Goal: Answer question/provide support

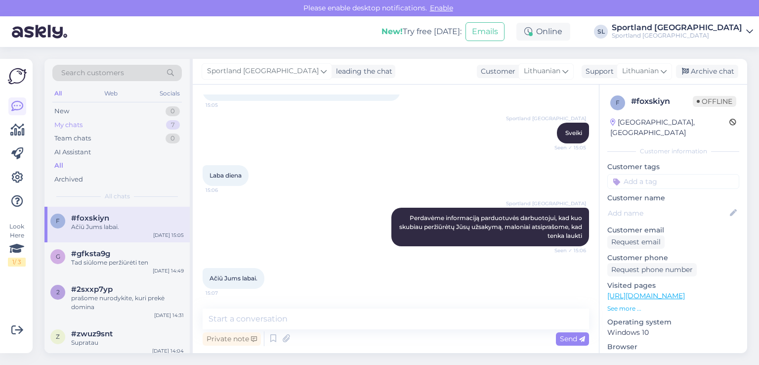
click at [69, 129] on div "My chats 7" at bounding box center [117, 125] width 130 height 14
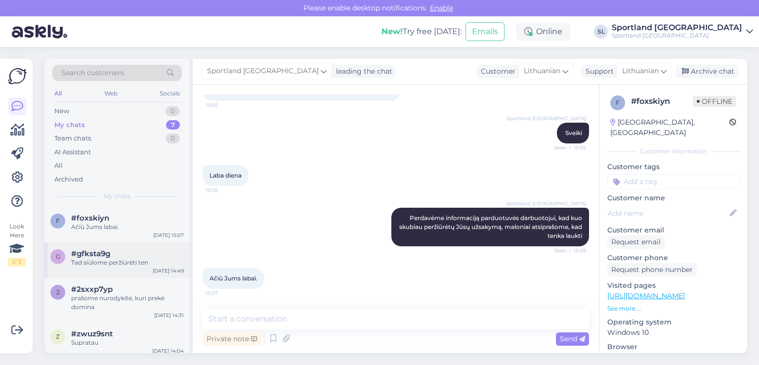
click at [119, 261] on div "Tad siūlome peržiūrėti ten" at bounding box center [127, 262] width 113 height 9
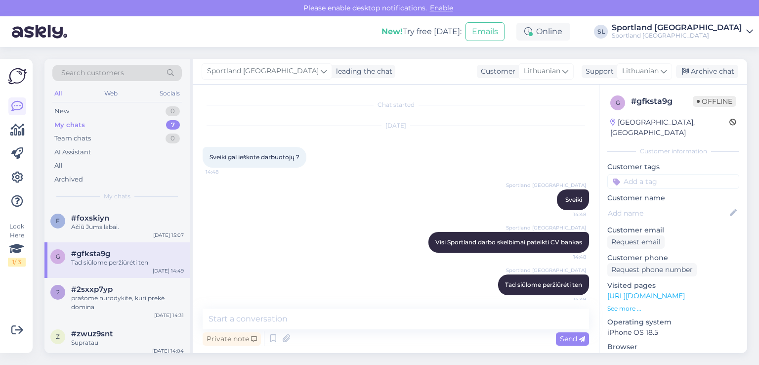
scroll to position [6, 0]
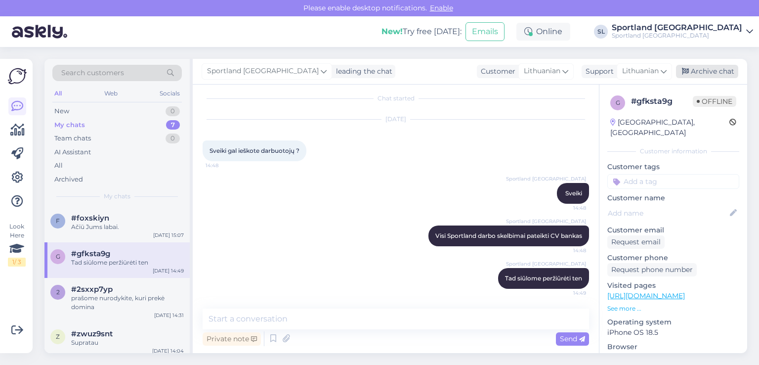
click at [712, 70] on div "Archive chat" at bounding box center [707, 71] width 62 height 13
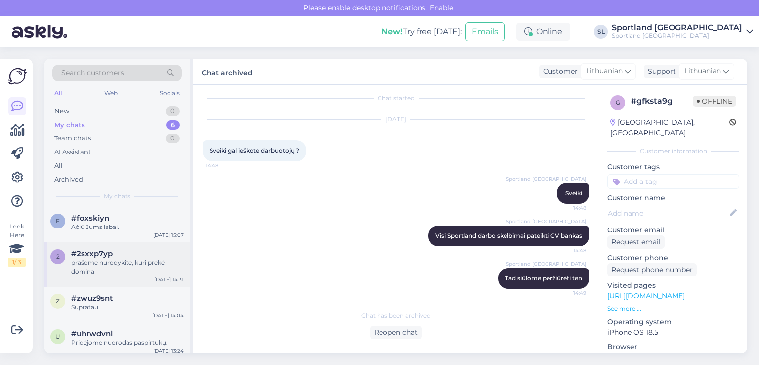
click at [131, 254] on div "#2sxxp7yp" at bounding box center [127, 253] width 113 height 9
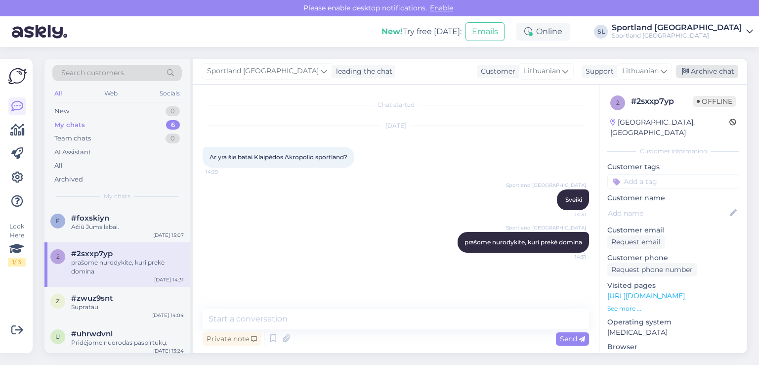
click at [713, 75] on div "Archive chat" at bounding box center [707, 71] width 62 height 13
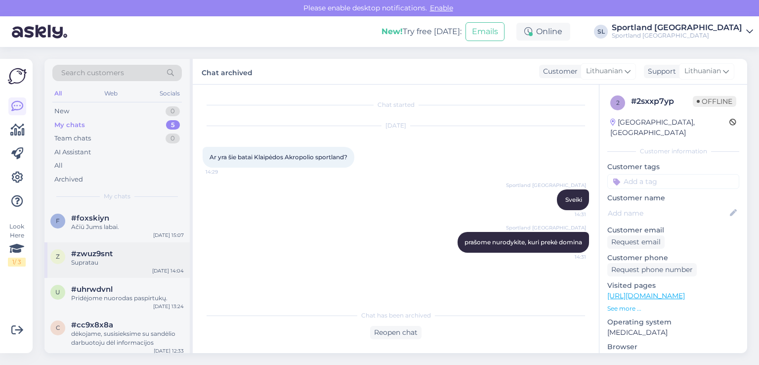
click at [93, 260] on div "Supratau" at bounding box center [127, 262] width 113 height 9
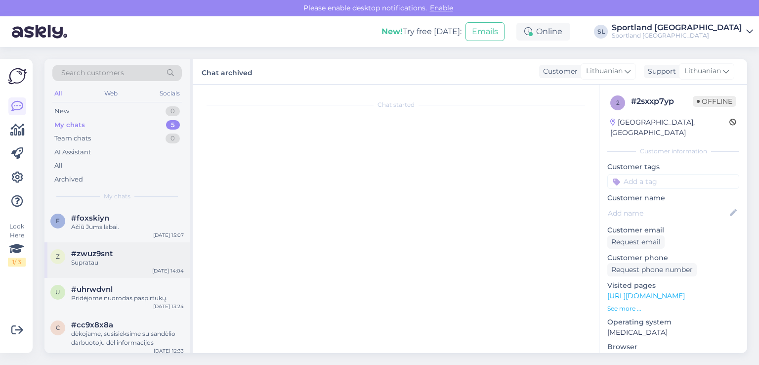
scroll to position [628, 0]
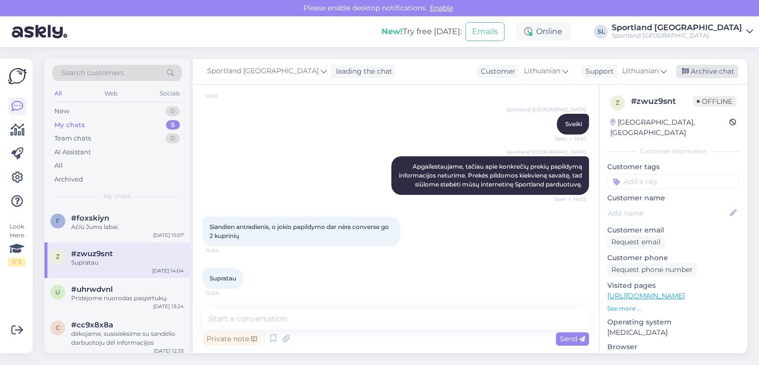
click at [698, 65] on div "Archive chat" at bounding box center [707, 71] width 62 height 13
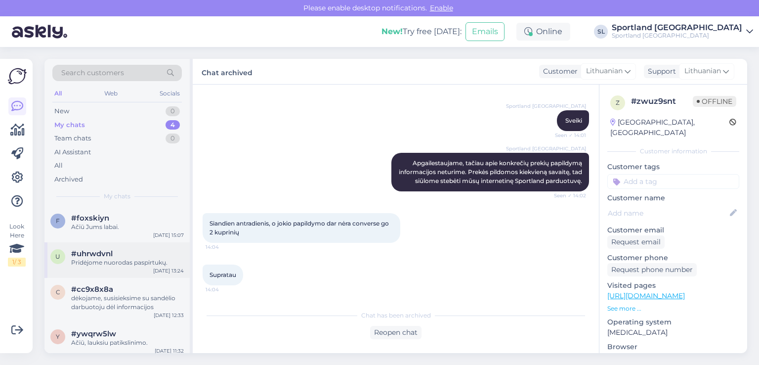
click at [107, 251] on span "#uhrwdvnl" at bounding box center [92, 253] width 42 height 9
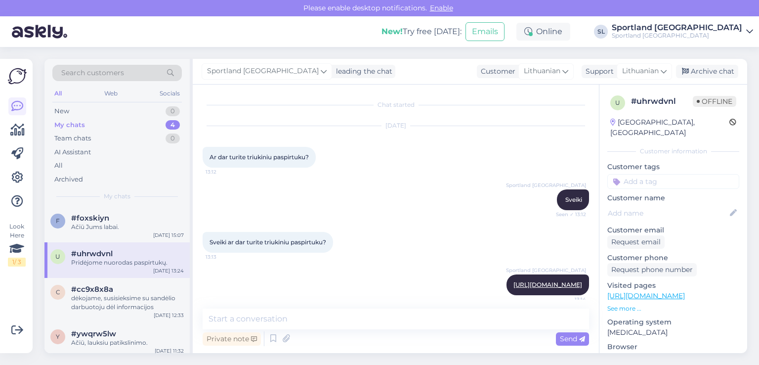
scroll to position [307, 0]
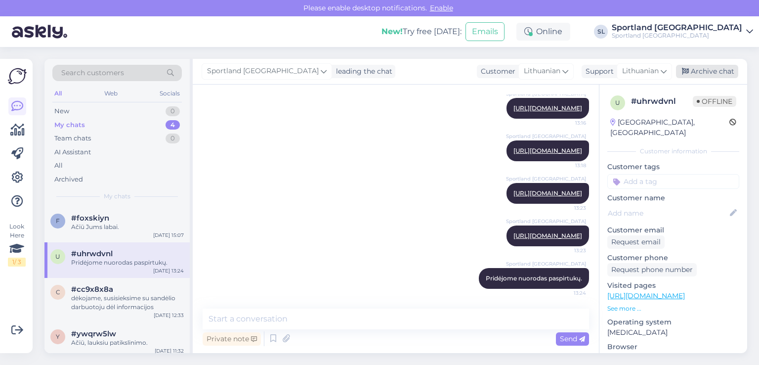
click at [696, 68] on div "Archive chat" at bounding box center [707, 71] width 62 height 13
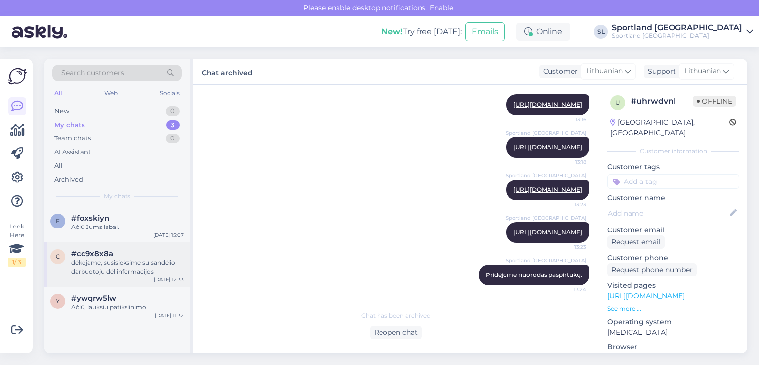
click at [100, 256] on span "#cc9x8x8a" at bounding box center [92, 253] width 42 height 9
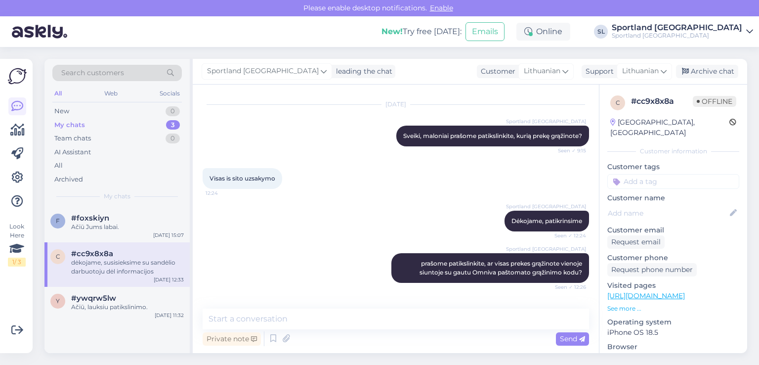
scroll to position [604, 0]
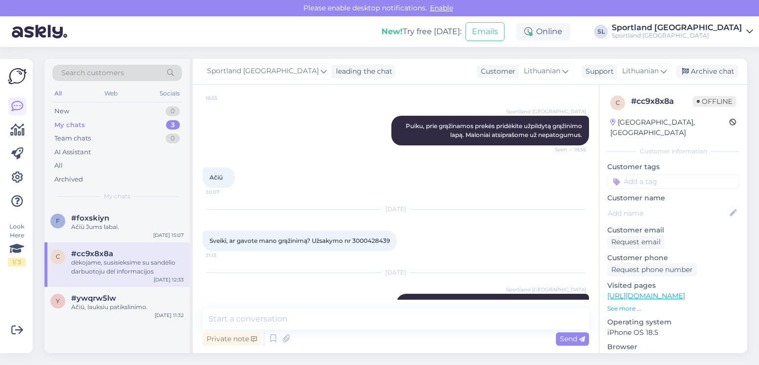
click at [368, 237] on span "Sveiki, ar gavote mano grąžinimą? Užsakymo nr 3000428439" at bounding box center [300, 240] width 180 height 7
copy div "3000428439 21:13"
click at [117, 291] on div "y #ywqrw5lw Ačiū, lauksiu patikslinimo. Aug 18 11:32" at bounding box center [116, 305] width 145 height 36
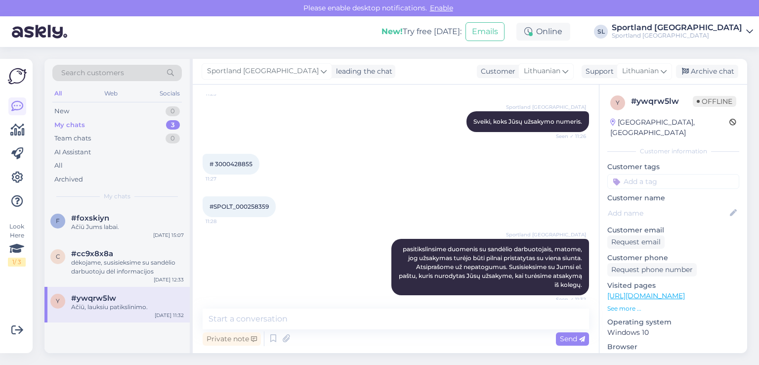
scroll to position [517, 0]
click at [246, 166] on span "# 3000428855" at bounding box center [231, 164] width 43 height 7
click at [246, 165] on span "# 3000428855" at bounding box center [231, 164] width 43 height 7
copy div "3000428855 11:27"
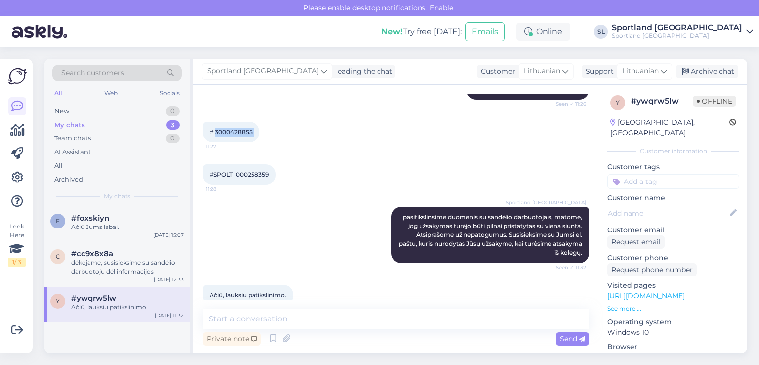
scroll to position [566, 0]
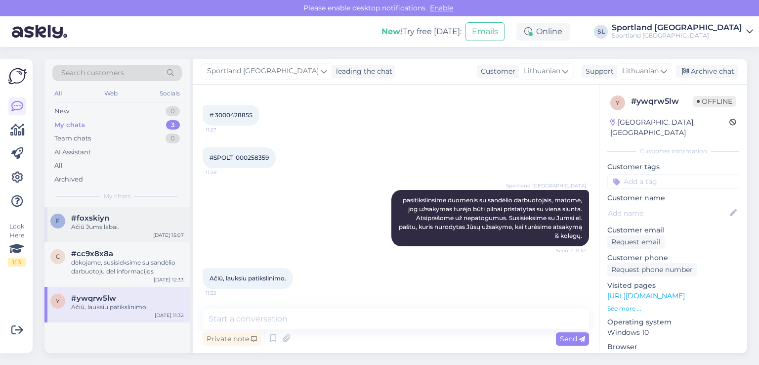
click at [117, 208] on div "f #foxskiyn Ačiū Jums labai. Aug 19 15:07" at bounding box center [116, 225] width 145 height 36
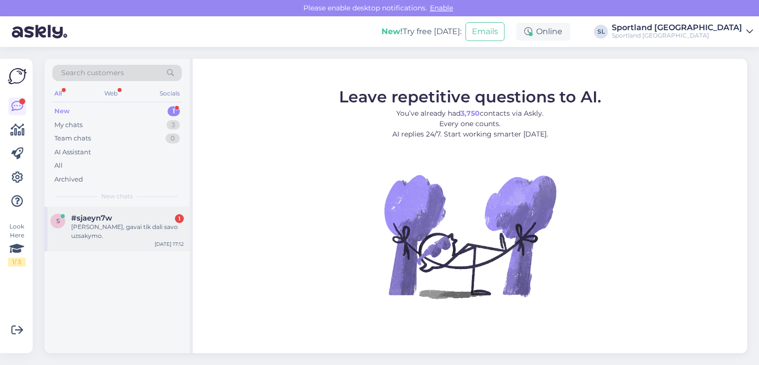
click at [127, 218] on div "#sjaeyn7w 1" at bounding box center [127, 218] width 113 height 9
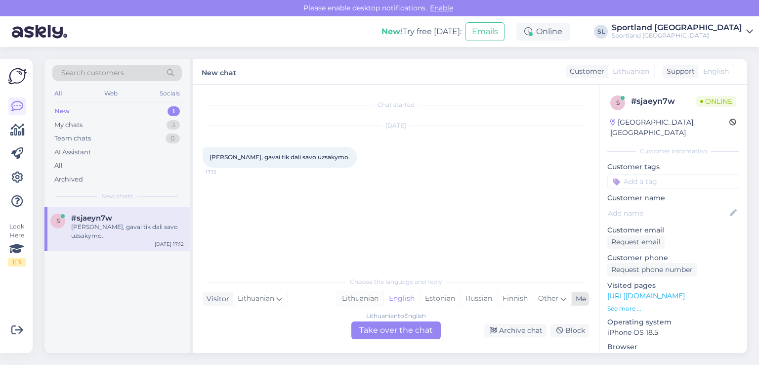
click at [358, 294] on div "Lithuanian" at bounding box center [360, 298] width 46 height 15
click at [386, 336] on div "Lithuanian to Lithuanian Take over the chat" at bounding box center [396, 330] width 89 height 18
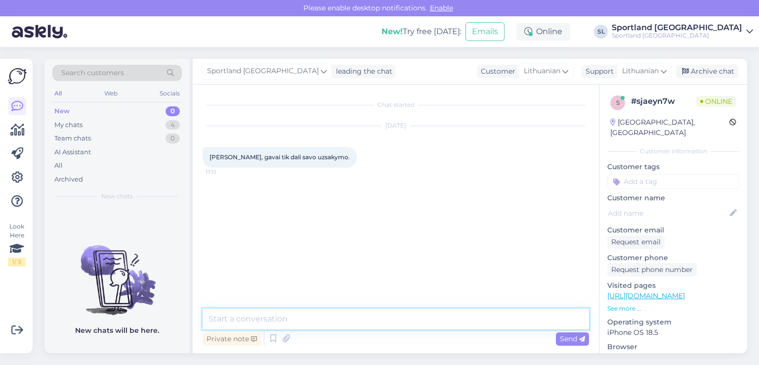
click at [352, 322] on textarea at bounding box center [396, 319] width 387 height 21
type textarea "Sveiki, prašome nurodykite užsakymo numerį"
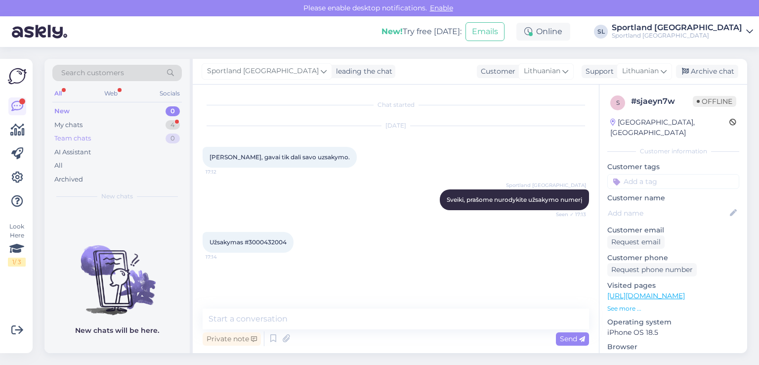
click at [134, 132] on div "Team chats 0" at bounding box center [117, 139] width 130 height 14
click at [133, 121] on div "My chats 4" at bounding box center [117, 125] width 130 height 14
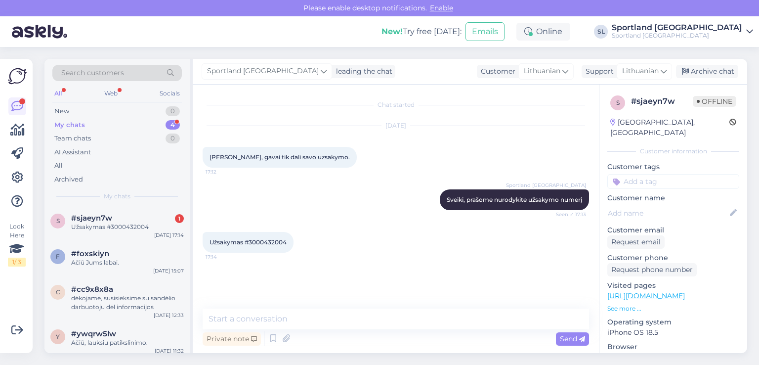
click at [261, 238] on span "Užsakymas #3000432004" at bounding box center [248, 241] width 77 height 7
copy div "3000432004 17:14"
click at [347, 307] on div "Chat started Aug 19 2025 Sveiki, gavai tik dali savo uzsakymo. 17:12 Sportland …" at bounding box center [396, 219] width 406 height 268
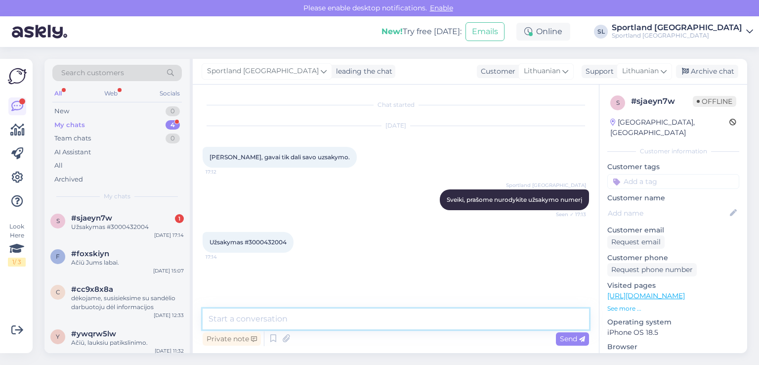
click at [354, 315] on textarea at bounding box center [396, 319] width 387 height 21
paste textarea "CC827404164EE"
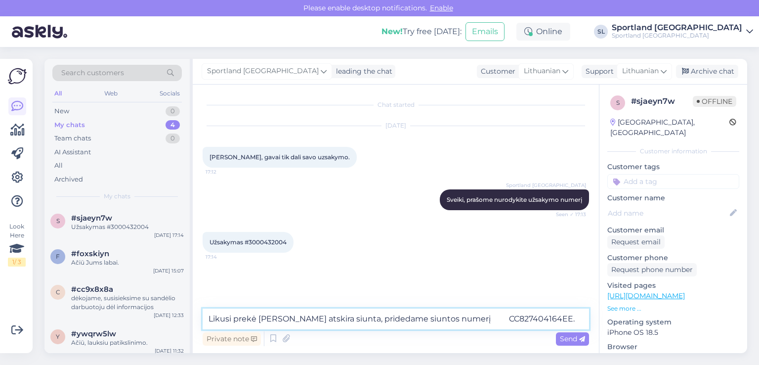
type textarea "Likusi prekė atkeliaus atskira siunta, pridedame siuntos numerį CC827404164EE."
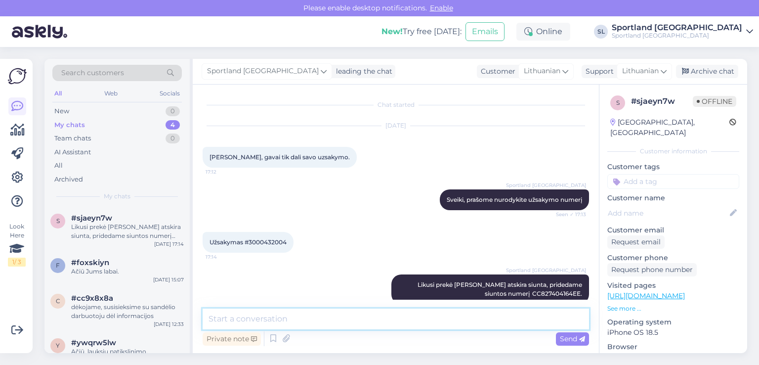
scroll to position [16, 0]
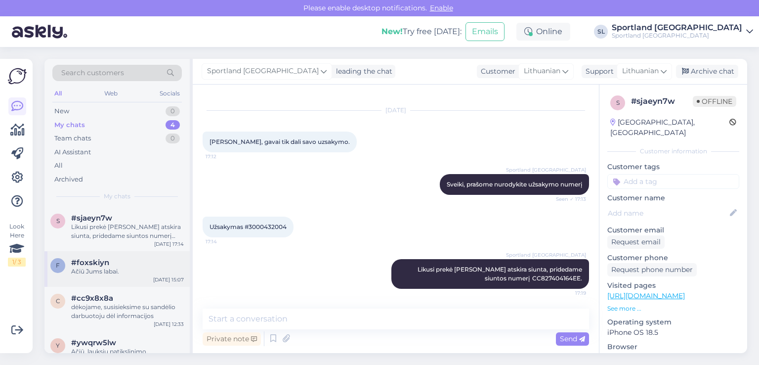
click at [92, 259] on span "#foxskiyn" at bounding box center [90, 262] width 38 height 9
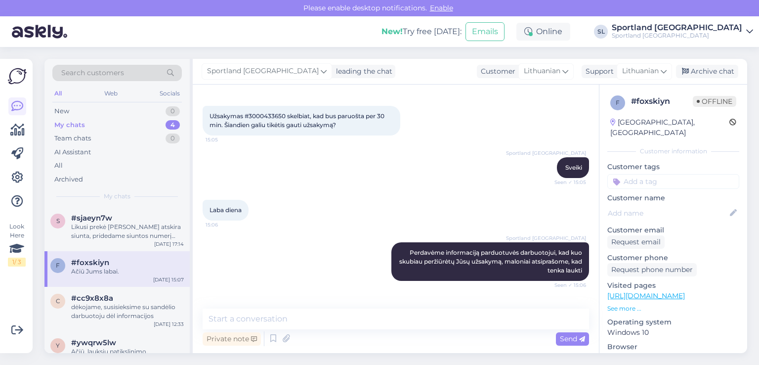
scroll to position [76, 0]
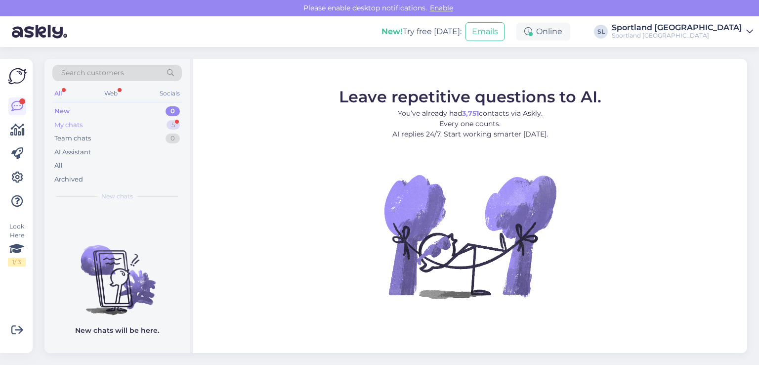
click at [135, 130] on div "My chats 5" at bounding box center [117, 125] width 130 height 14
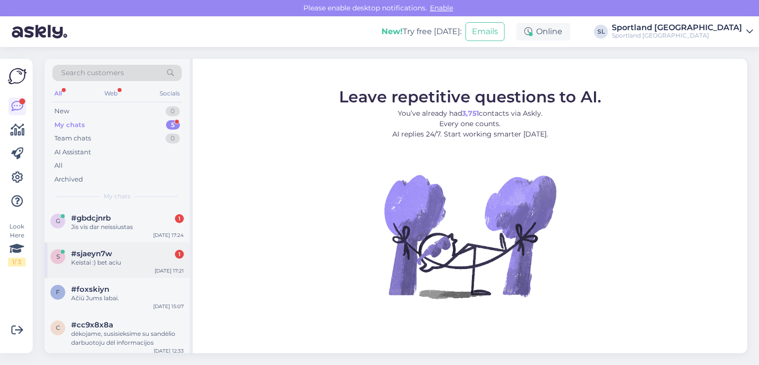
click at [104, 269] on div "s #sjaeyn7w 1 Keistai :) bet aciu Aug 19 17:21" at bounding box center [116, 260] width 145 height 36
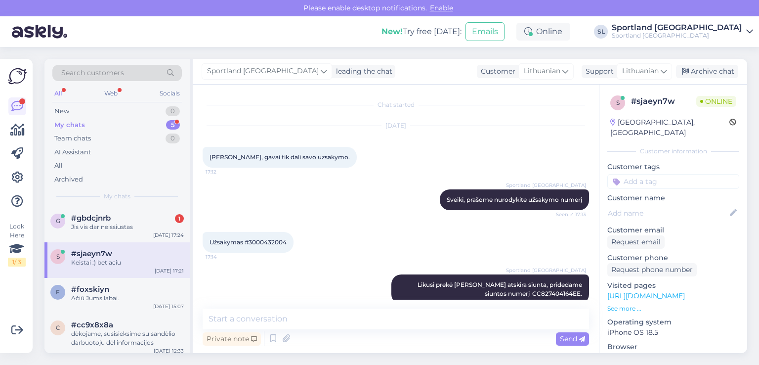
scroll to position [58, 0]
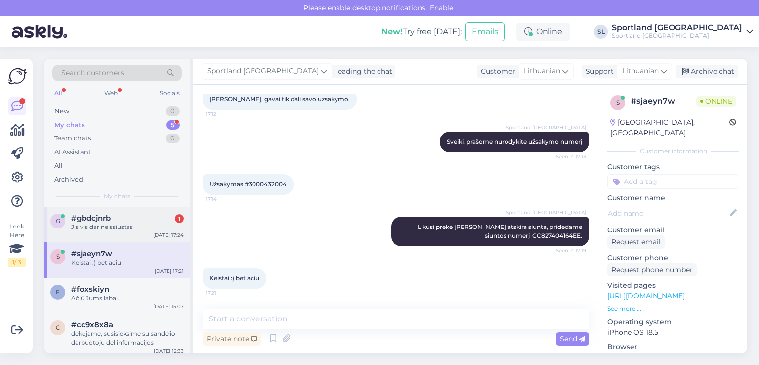
click at [105, 229] on div "Jis vis dar neissiustas" at bounding box center [127, 226] width 113 height 9
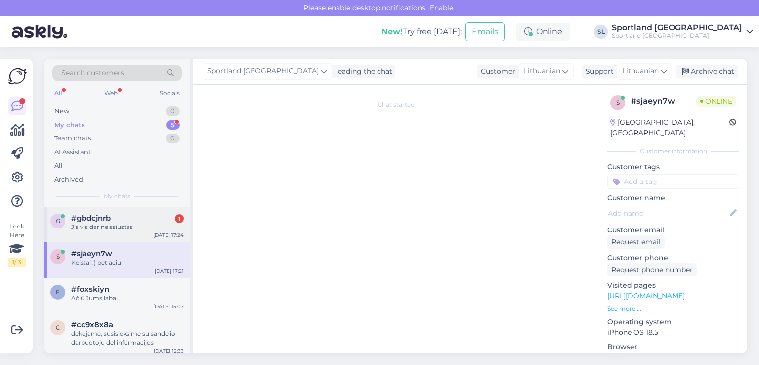
scroll to position [190, 0]
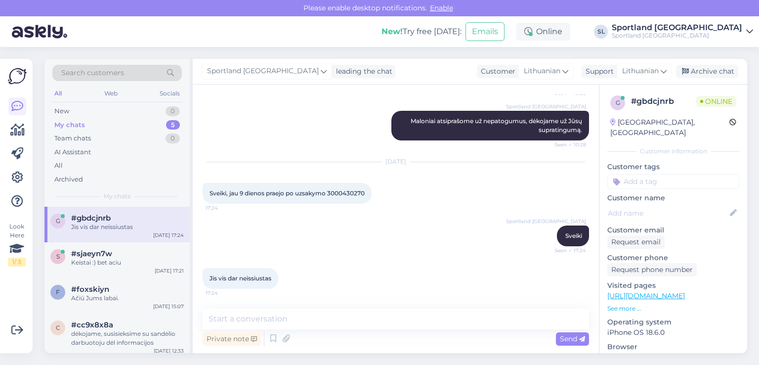
click at [351, 194] on span "Sveiki, jau 9 dienos praejo po uzsakymo 3000430270" at bounding box center [287, 192] width 155 height 7
copy div "3000430270 17:24"
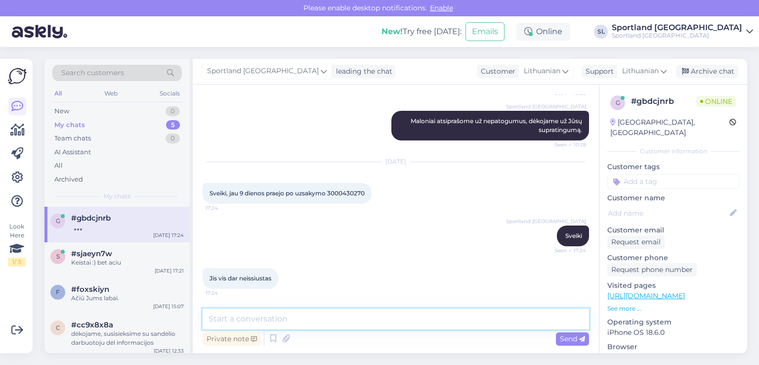
click at [275, 315] on textarea at bounding box center [396, 319] width 387 height 21
paste textarea "THE NORTH FACE MEN’S YUMIORI GILET"
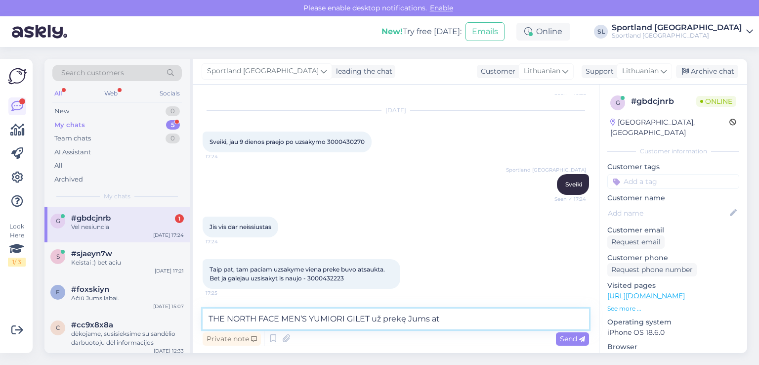
scroll to position [285, 0]
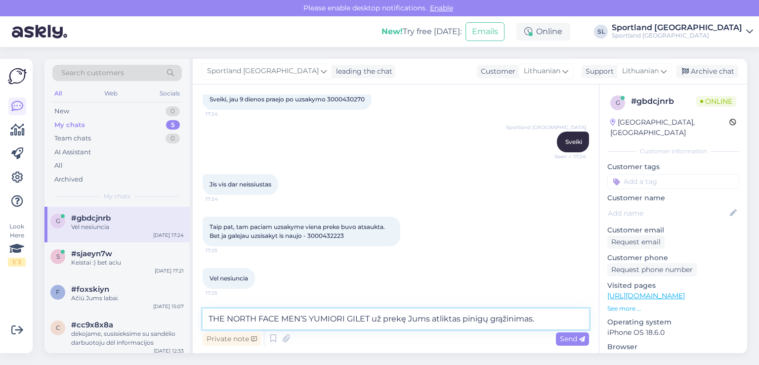
type textarea "THE NORTH FACE MEN’S YUMIORI GILET už prekę Jums atliktas pinigų grąžinimas."
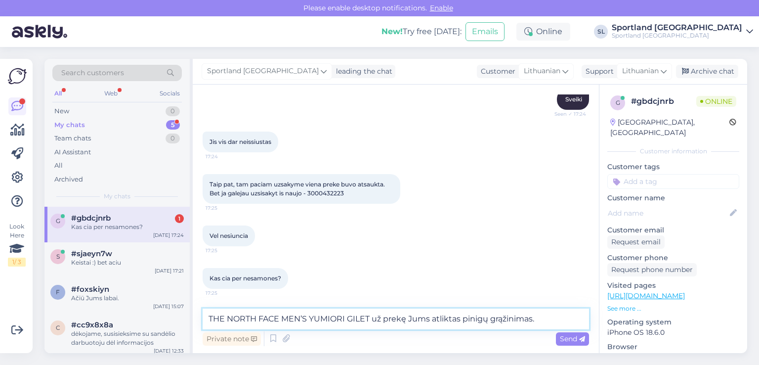
drag, startPoint x: 548, startPoint y: 315, endPoint x: 200, endPoint y: 314, distance: 348.1
click at [204, 318] on textarea "THE NORTH FACE MEN’S YUMIORI GILET už prekę Jums atliktas pinigų grąžinimas." at bounding box center [396, 319] width 387 height 21
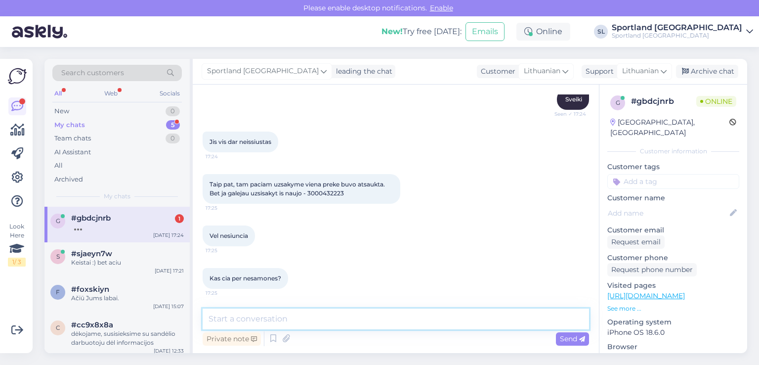
click at [309, 316] on textarea at bounding box center [396, 319] width 387 height 21
paste textarea "CC826389620EE"
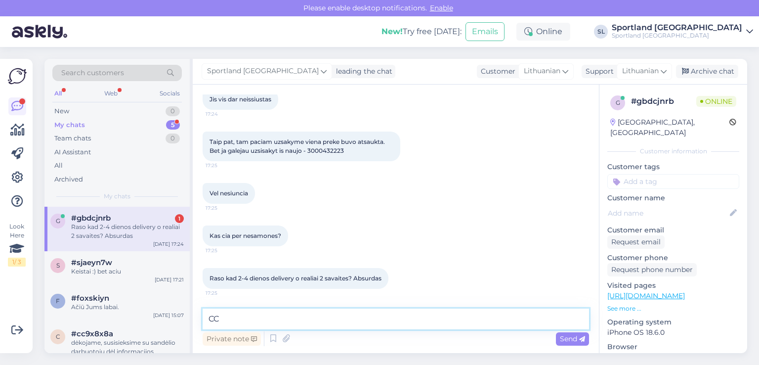
type textarea "C"
paste textarea "CC826389620EE"
type textarea "siunta CC826389620EE supakuota ir perduota kurjeriui."
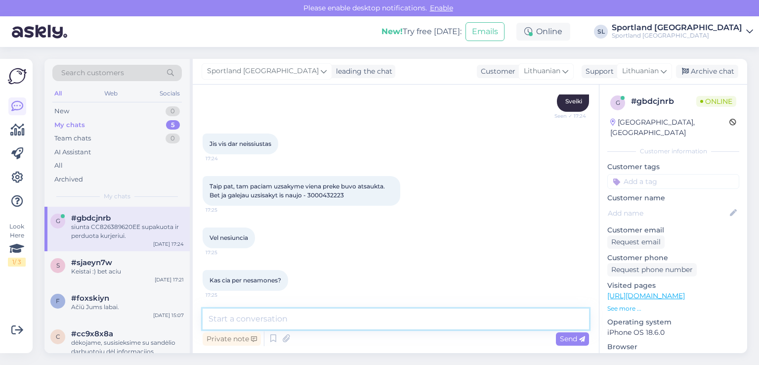
scroll to position [313, 0]
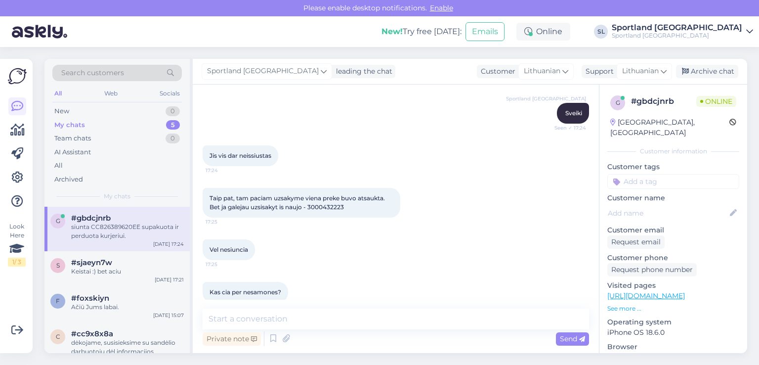
click at [325, 208] on span "Taip pat, tam paciam uzsakyme viena preke buvo atsaukta. Bet ja galejau uzsisak…" at bounding box center [298, 202] width 177 height 16
copy div "3000432223 17:25"
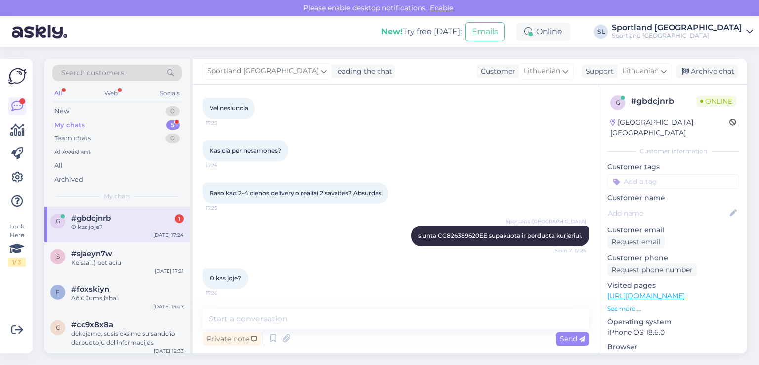
scroll to position [454, 0]
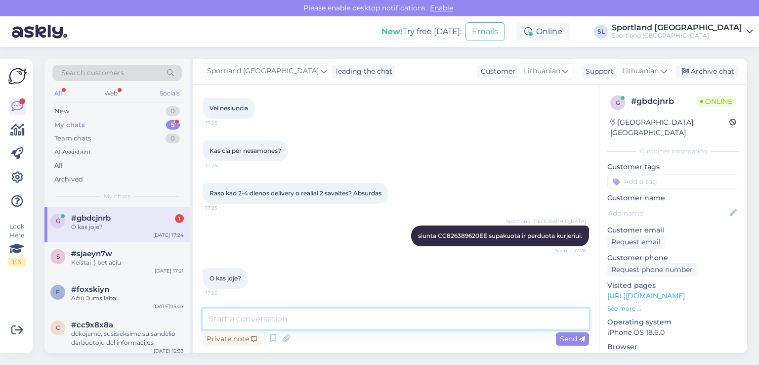
click at [304, 325] on textarea at bounding box center [396, 319] width 387 height 21
paste textarea "3000432223"
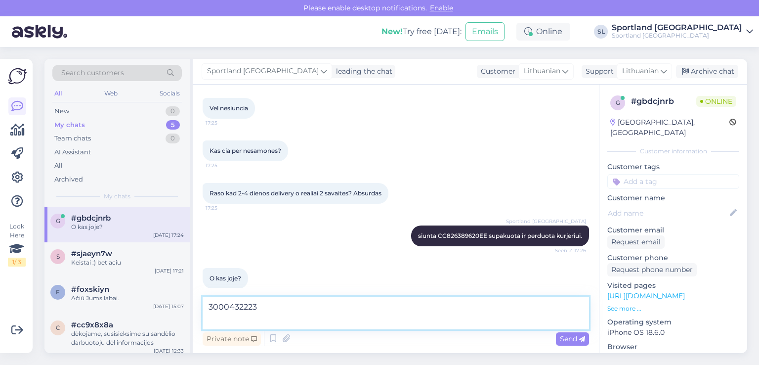
click at [295, 307] on textarea "3000432223" at bounding box center [396, 313] width 387 height 33
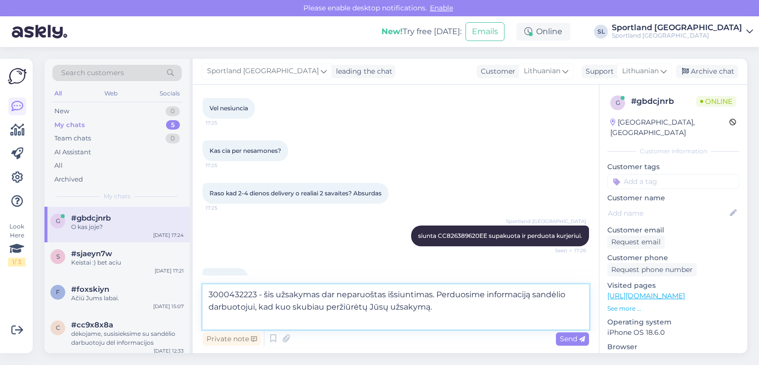
type textarea "3000432223 - šis užsakymas dar neparuoštas išsiuntimas. Perduosime informaciją …"
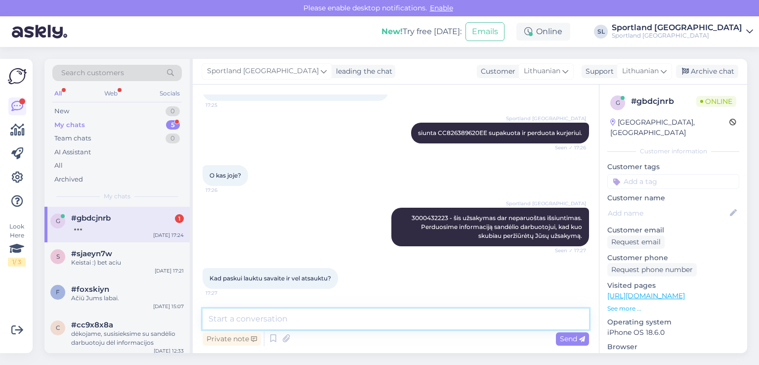
scroll to position [617, 0]
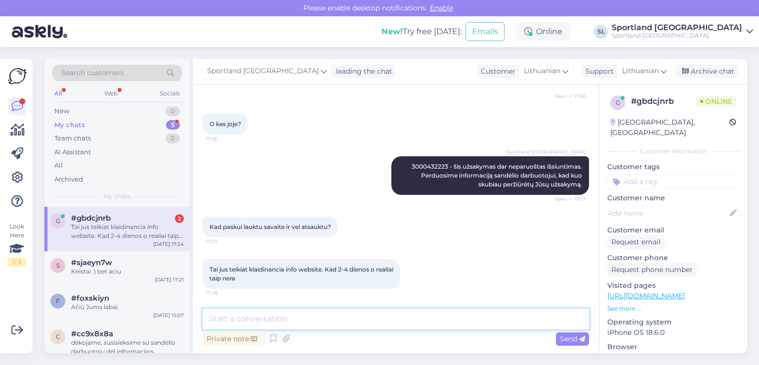
click at [363, 315] on textarea at bounding box center [396, 319] width 387 height 21
type textarea "6"
type textarea "ė"
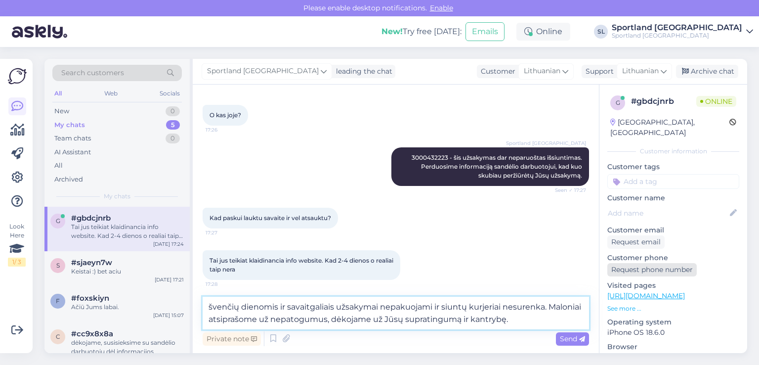
type textarea "švenčių dienomis ir savaitgaliais užsakymai nepakuojami ir siuntų kurjeriai nes…"
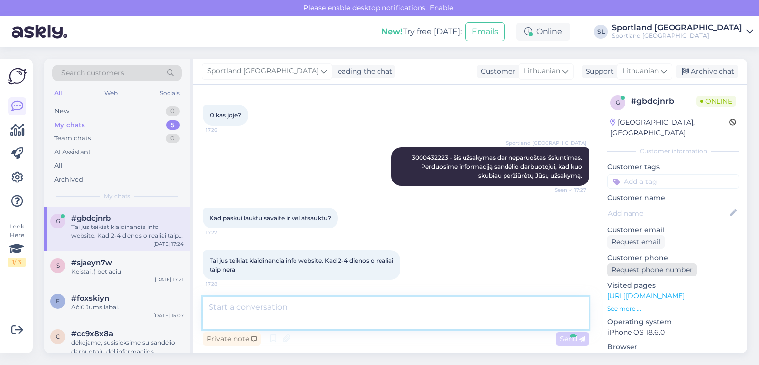
scroll to position [678, 0]
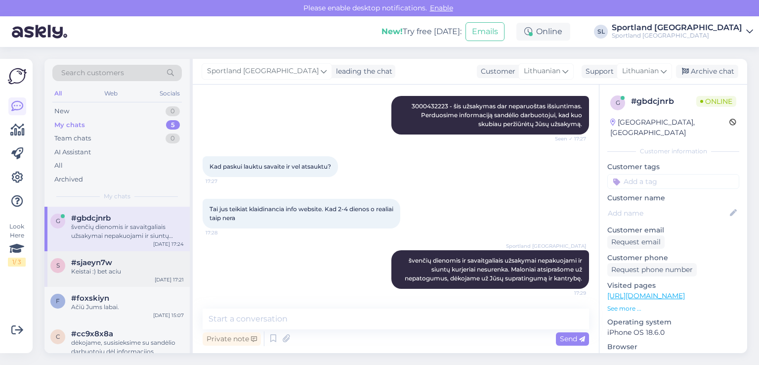
click at [131, 268] on div "Keistai :) bet aciu" at bounding box center [127, 271] width 113 height 9
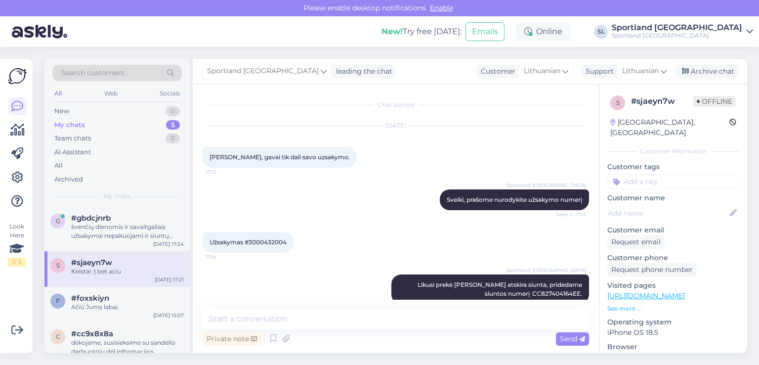
scroll to position [58, 0]
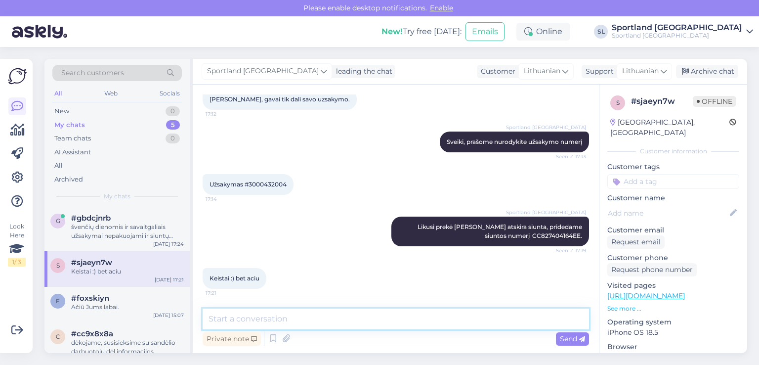
click at [352, 324] on textarea at bounding box center [396, 319] width 387 height 21
type textarea "k"
type textarea "V"
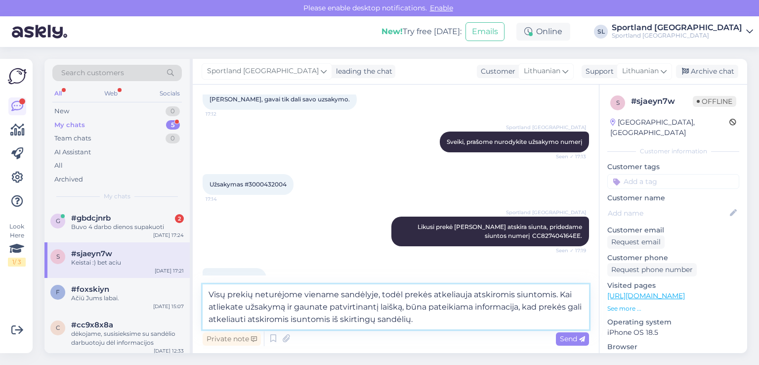
click at [312, 317] on textarea "Visų prekių neturėjome viename sandėlyje, todėl prekės atkeliauja atskiromis si…" at bounding box center [396, 306] width 387 height 45
click at [529, 321] on textarea "Visų prekių neturėjome viename sandėlyje, todėl prekės atkeliauja atskiromis si…" at bounding box center [396, 306] width 387 height 45
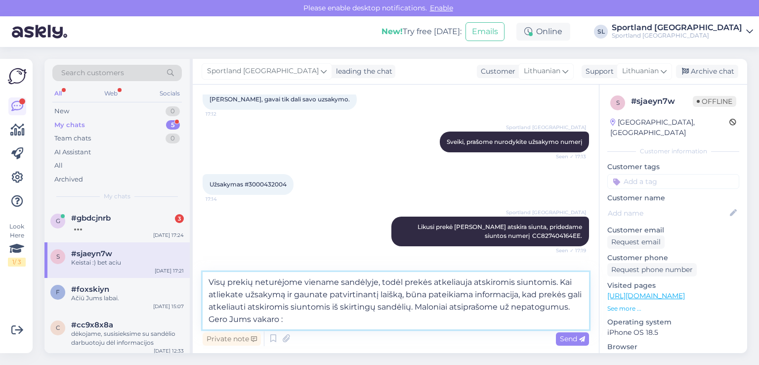
type textarea "Visų prekių neturėjome viename sandėlyje, todėl prekės atkeliauja atskiromis si…"
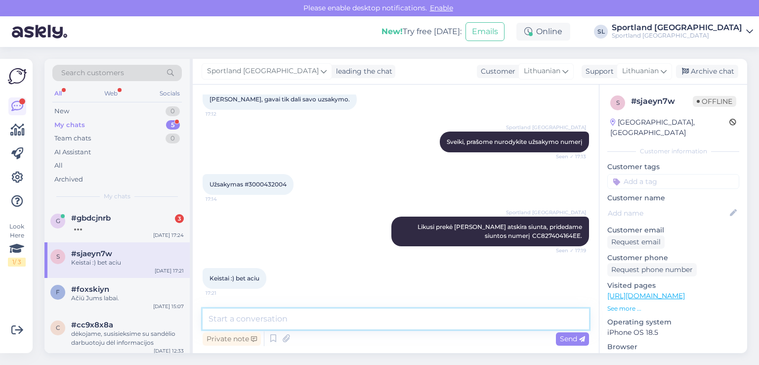
scroll to position [145, 0]
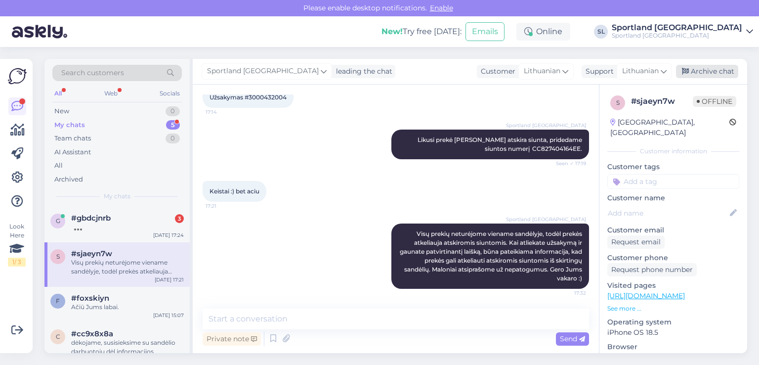
click at [715, 74] on div "Archive chat" at bounding box center [707, 71] width 62 height 13
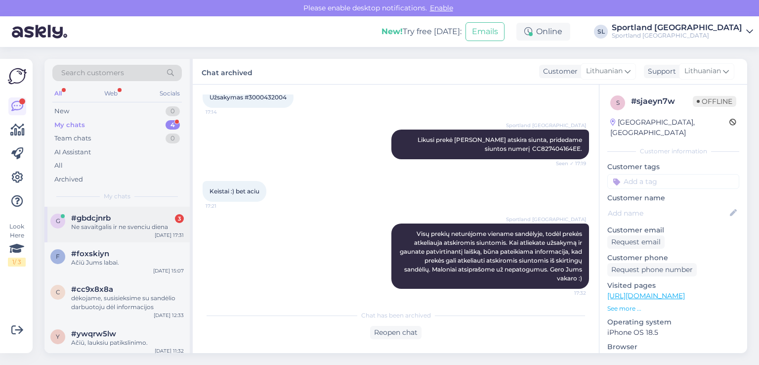
click at [111, 227] on div "Ne savaitgalis ir ne svenciu diena" at bounding box center [127, 226] width 113 height 9
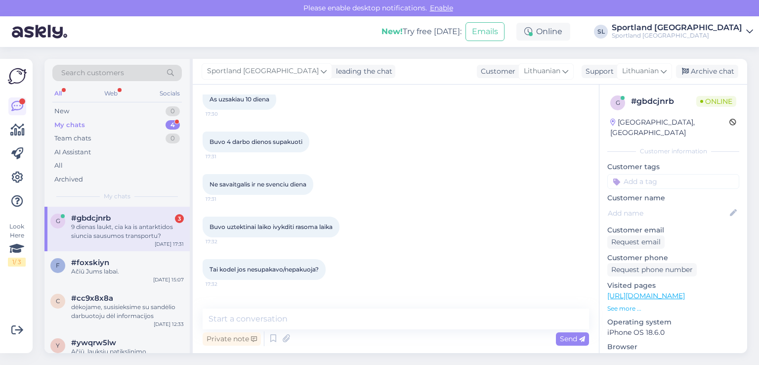
scroll to position [942, 0]
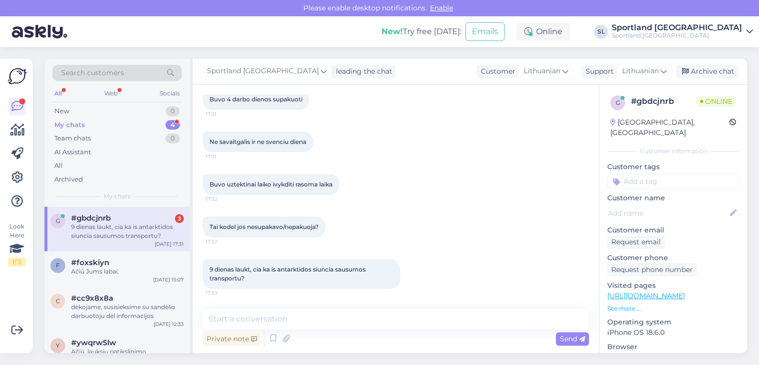
drag, startPoint x: 332, startPoint y: 334, endPoint x: 335, endPoint y: 328, distance: 6.0
click at [335, 329] on div "Private note Send" at bounding box center [396, 338] width 387 height 19
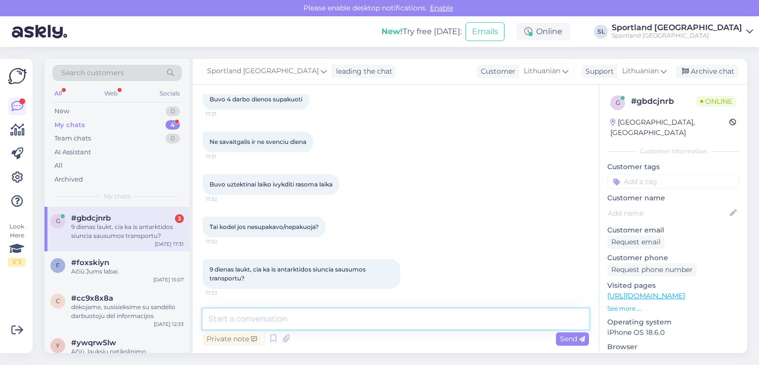
click at [336, 328] on textarea at bounding box center [396, 319] width 387 height 21
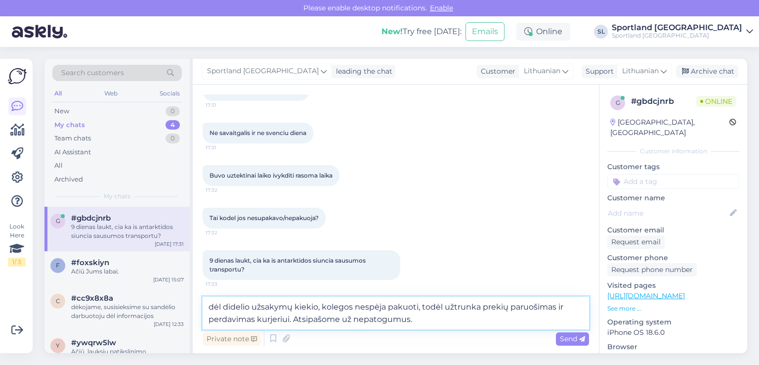
type textarea "dėl didelio užsakymų kiekio, kolegos nespėja pakuoti, todėl užtrunka prekių par…"
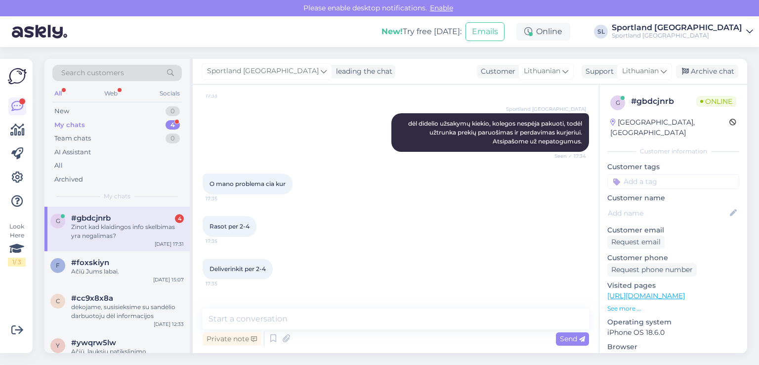
scroll to position [1172, 0]
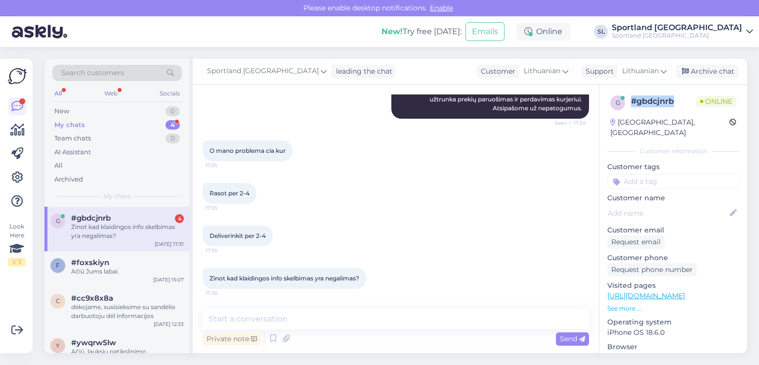
drag, startPoint x: 682, startPoint y: 102, endPoint x: 629, endPoint y: 95, distance: 53.8
click at [629, 95] on div "g # gbdcjnrb Online" at bounding box center [674, 102] width 126 height 15
copy div "# gbdcjnrb"
click at [103, 274] on div "Ačiū Jums labai." at bounding box center [127, 271] width 113 height 9
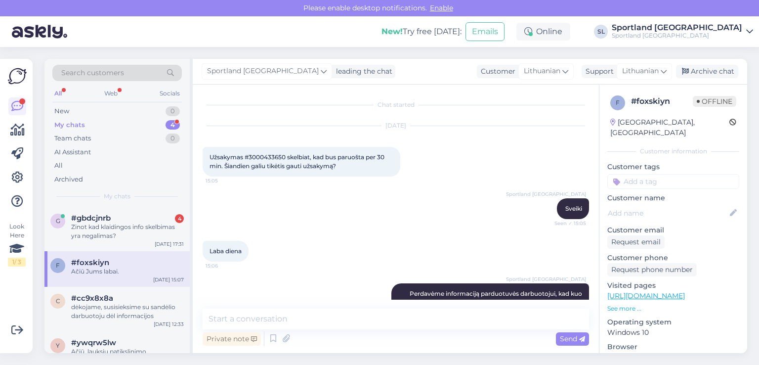
scroll to position [76, 0]
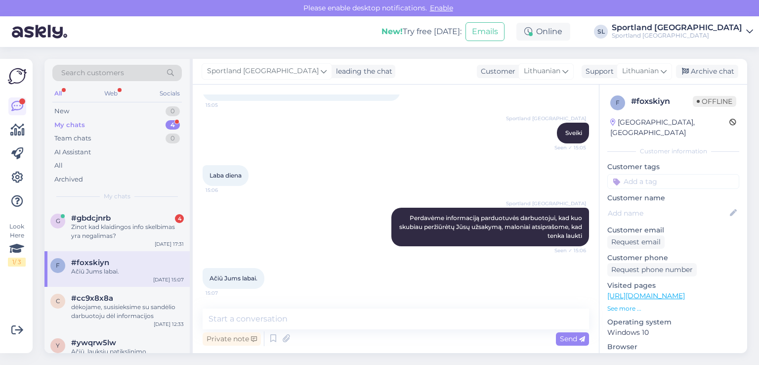
click at [73, 126] on div "My chats" at bounding box center [69, 125] width 31 height 10
click at [107, 270] on div "Ačiū Jums labai." at bounding box center [127, 271] width 113 height 9
click at [112, 323] on div "c #cc9x8x8a dėkojame, susisieksime su sandėlio darbuotoju dėl informacijos Aug …" at bounding box center [116, 309] width 145 height 44
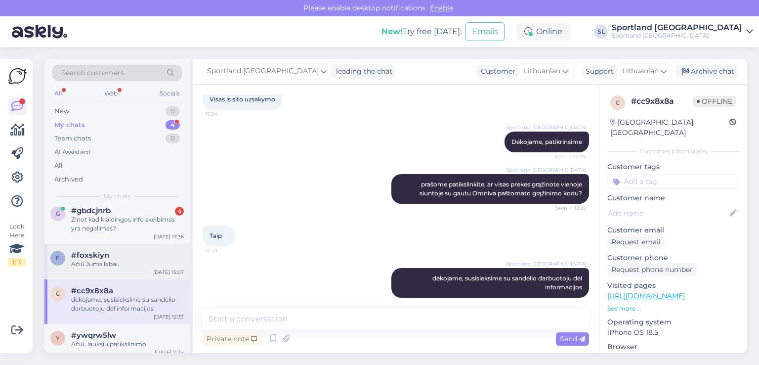
scroll to position [14, 0]
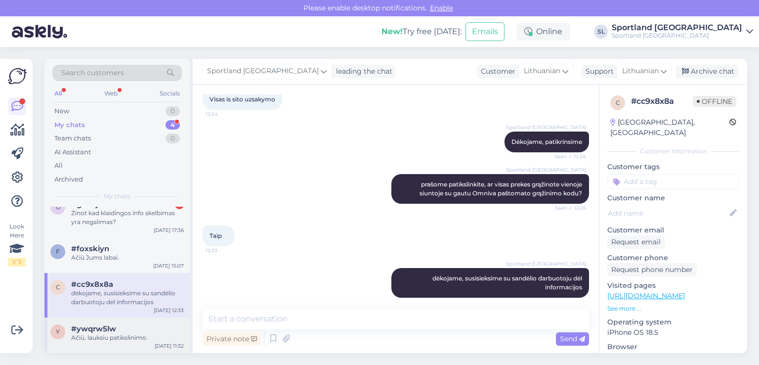
click at [116, 323] on div "y #ywqrw5lw Ačiū, lauksiu patikslinimo. Aug 18 11:32" at bounding box center [116, 335] width 145 height 36
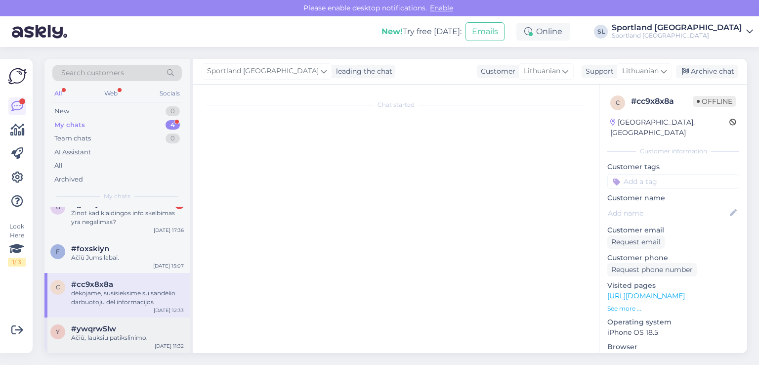
scroll to position [566, 0]
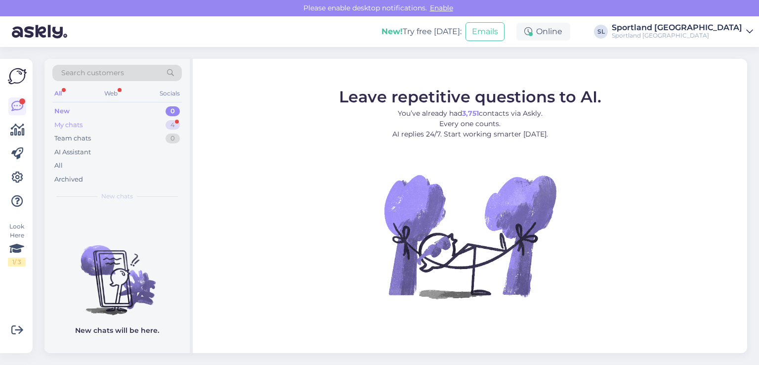
click at [124, 129] on div "My chats 4" at bounding box center [117, 125] width 130 height 14
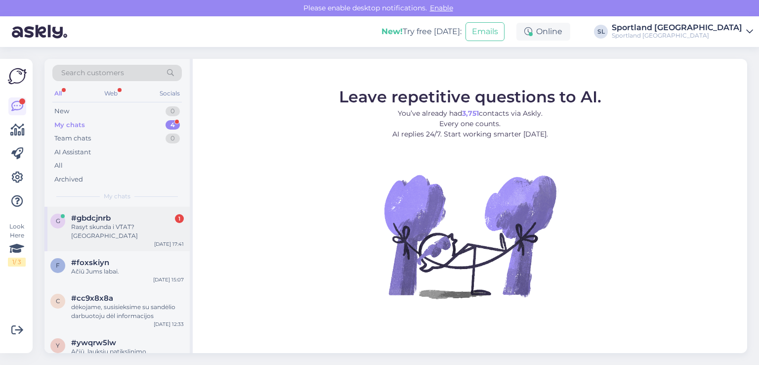
click at [104, 229] on div "Rasyt skunda i VTAT? Gerai" at bounding box center [127, 231] width 113 height 18
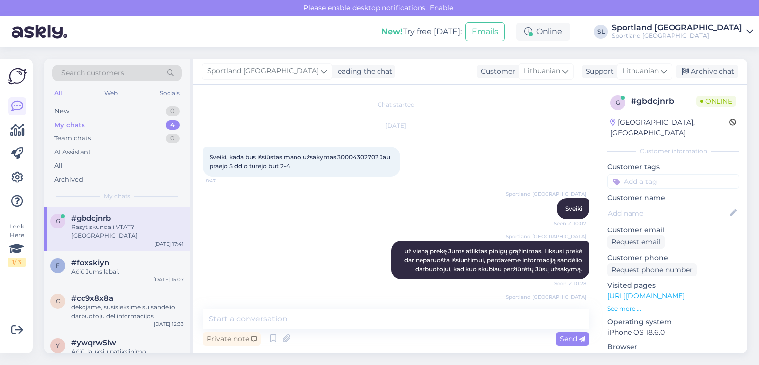
scroll to position [1215, 0]
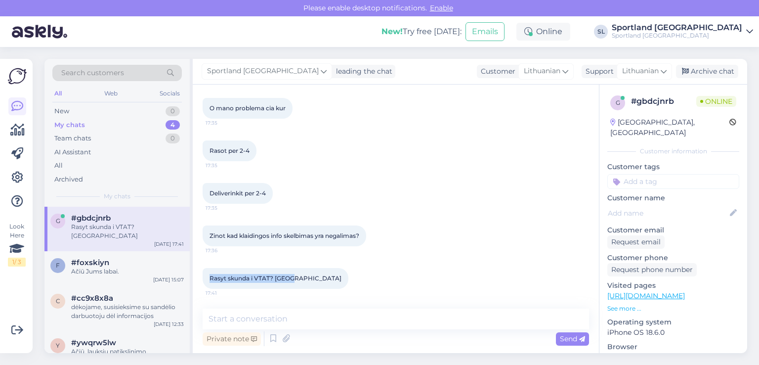
drag, startPoint x: 295, startPoint y: 278, endPoint x: 208, endPoint y: 279, distance: 86.5
click at [208, 279] on div "Rasyt skunda i VTAT? Gerai 17:41" at bounding box center [276, 278] width 146 height 21
drag, startPoint x: 350, startPoint y: 239, endPoint x: 331, endPoint y: 249, distance: 21.4
click at [350, 240] on div "Zinot kad klaidingos info skelbimas yra negalimas? 17:36" at bounding box center [285, 235] width 164 height 21
click at [270, 282] on div "Rasyt skunda i VTAT? Gerai 17:41" at bounding box center [276, 278] width 146 height 21
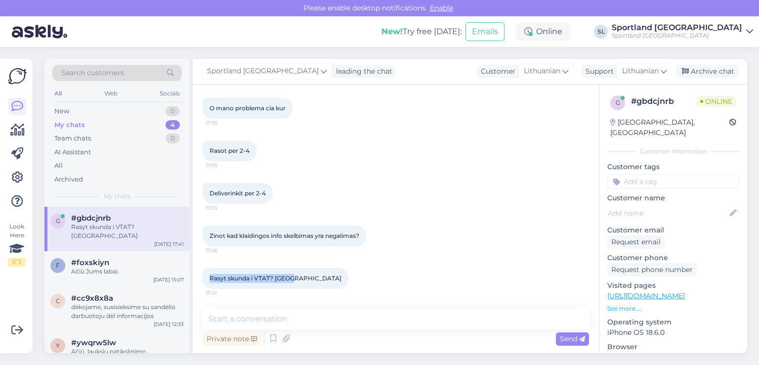
drag, startPoint x: 292, startPoint y: 277, endPoint x: 206, endPoint y: 283, distance: 86.8
click at [206, 283] on div "Rasyt skunda i VTAT? Gerai 17:41" at bounding box center [276, 278] width 146 height 21
copy span "Rasyt skunda i VTAT? Gerai"
click at [101, 110] on div "New 1" at bounding box center [117, 111] width 130 height 14
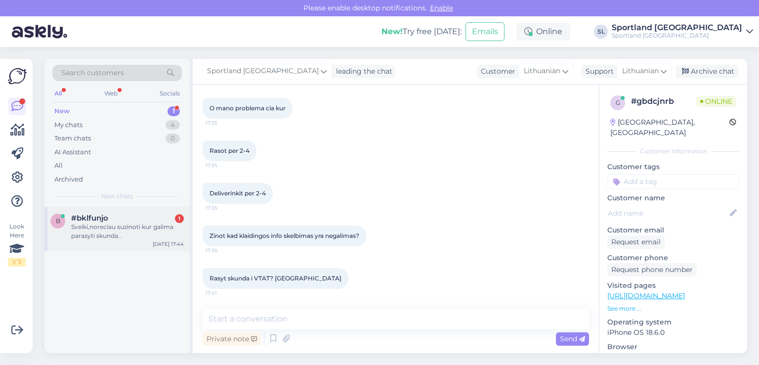
click at [126, 228] on div "Sveiki,noreciau suzinoti kur galima parasyti skunda.." at bounding box center [127, 231] width 113 height 18
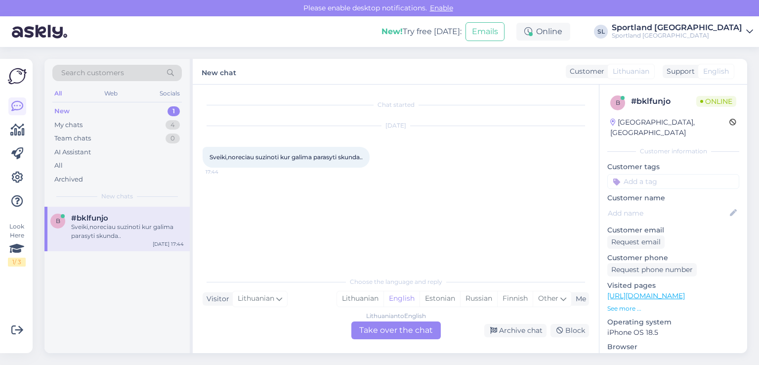
scroll to position [0, 0]
click at [362, 295] on div "Lithuanian" at bounding box center [360, 298] width 46 height 15
click at [380, 328] on div "Lithuanian to Lithuanian Take over the chat" at bounding box center [396, 330] width 89 height 18
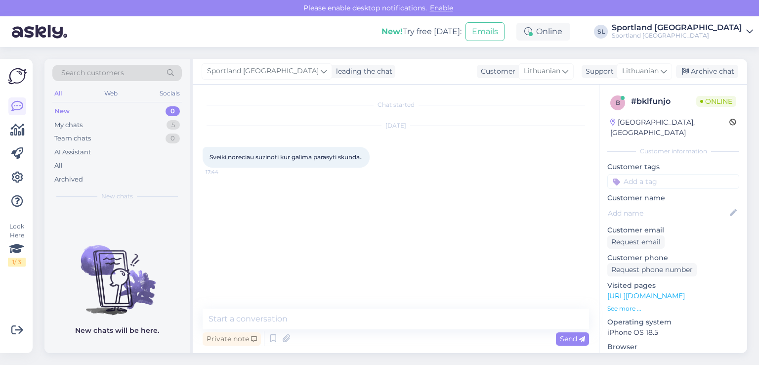
click at [354, 331] on div "Private note Send" at bounding box center [396, 338] width 387 height 19
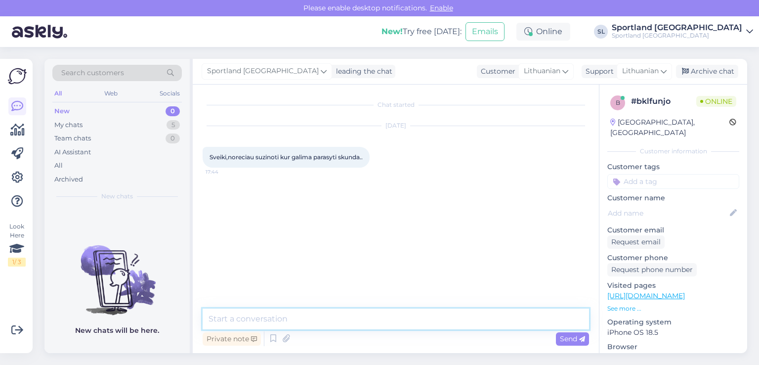
click at [349, 321] on textarea at bounding box center [396, 319] width 387 height 21
type textarea "Sveiki,"
type textarea "į aptarnavimas@sportland.lt"
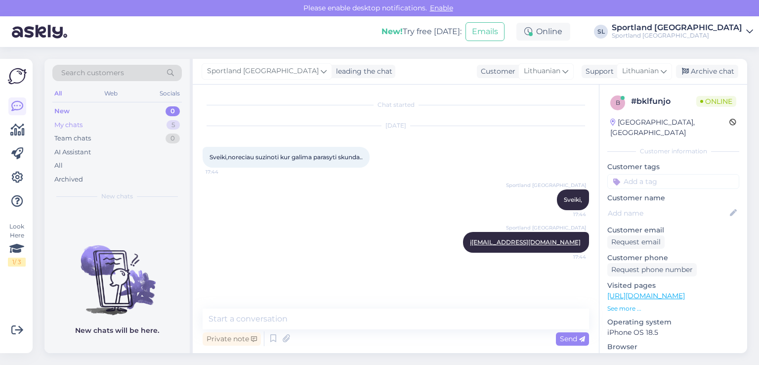
click at [77, 124] on div "My chats" at bounding box center [68, 125] width 28 height 10
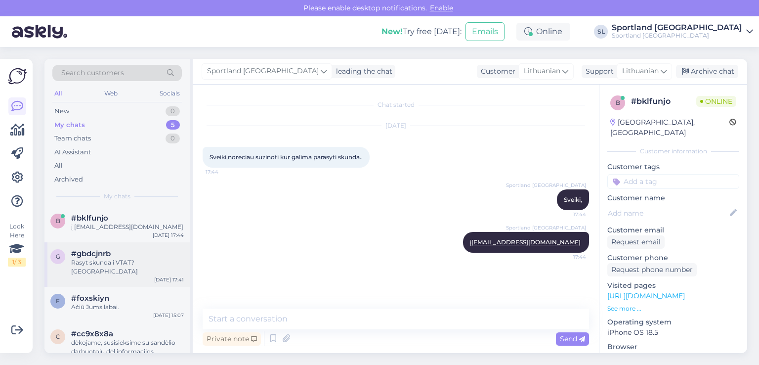
click at [108, 260] on div "Rasyt skunda i VTAT? Gerai" at bounding box center [127, 267] width 113 height 18
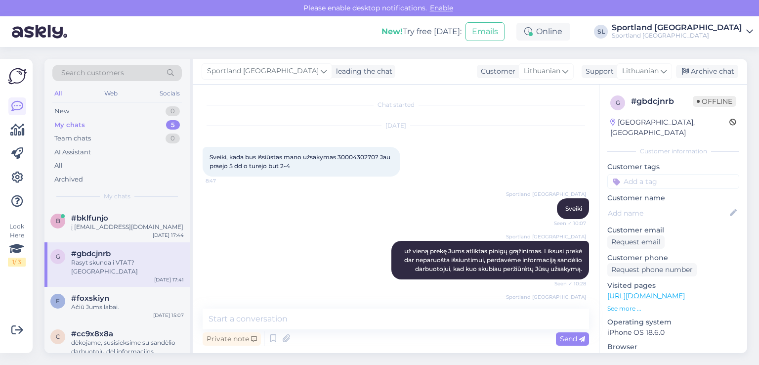
scroll to position [1215, 0]
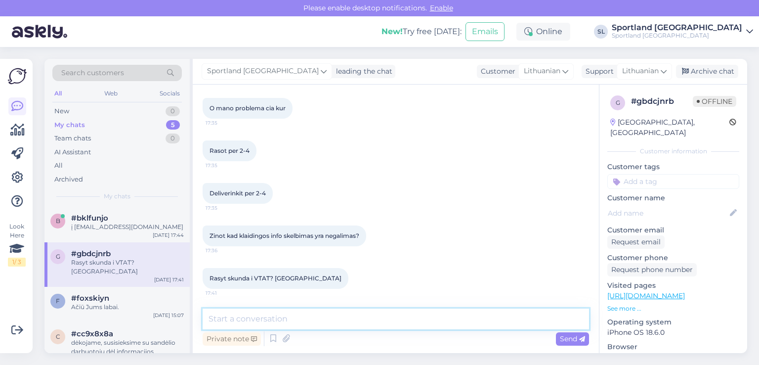
click at [287, 320] on textarea at bounding box center [396, 319] width 387 height 21
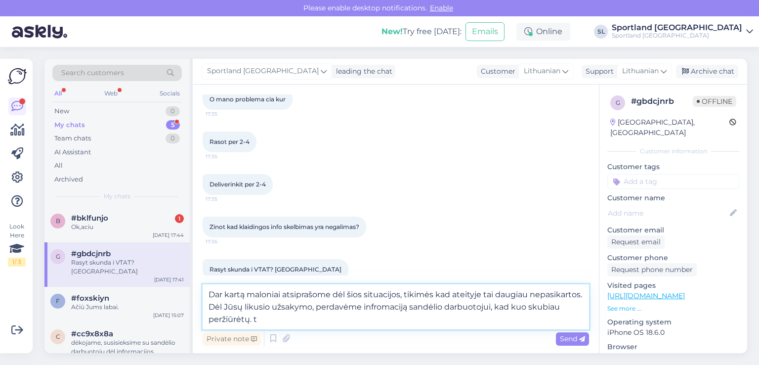
click at [301, 317] on textarea "Dar kartą maloniai atsiprašome dėl šios situacijos, tikimės kad ateityje tai da…" at bounding box center [396, 306] width 387 height 45
type textarea "Dar kartą maloniai atsiprašome dėl šios situacijos, tikimės kad ateityje tai da…"
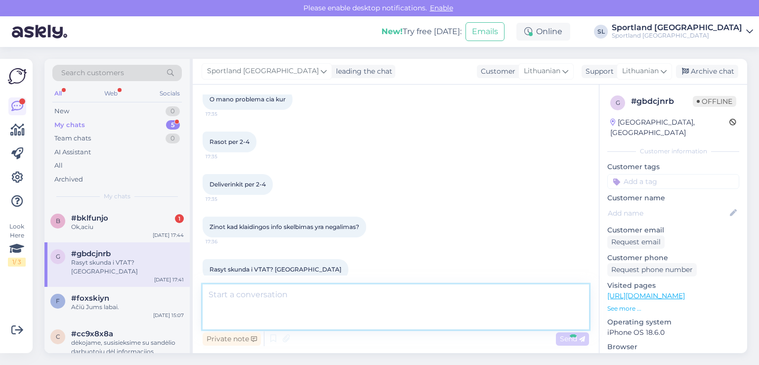
scroll to position [1284, 0]
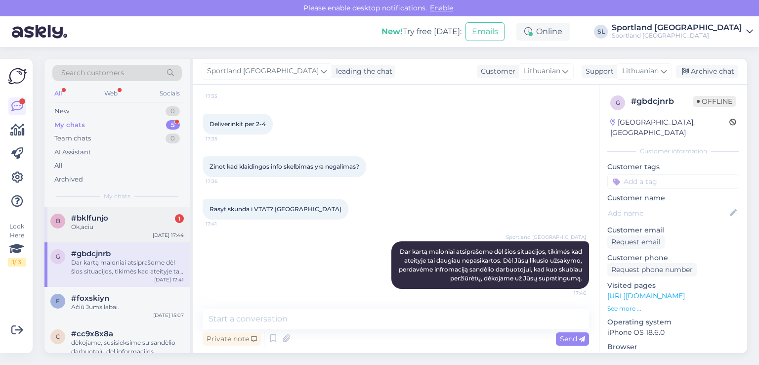
click at [104, 235] on div "b #bklfunjo 1 Ok,aciu Aug 19 17:44" at bounding box center [116, 225] width 145 height 36
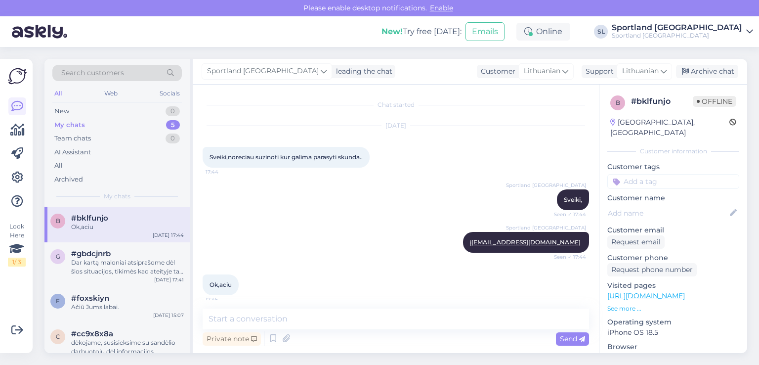
scroll to position [6, 0]
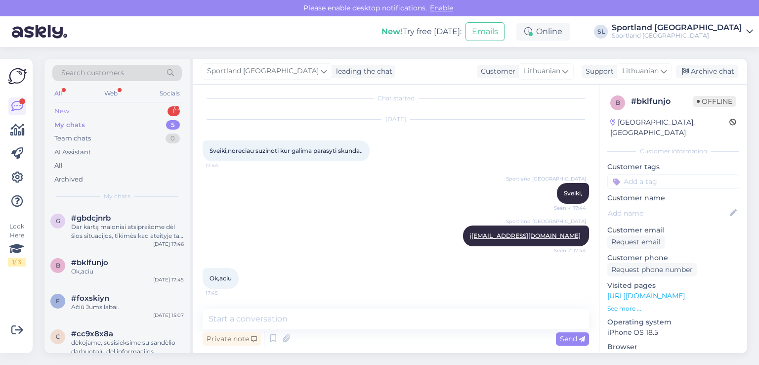
click at [119, 116] on div "New 1" at bounding box center [117, 111] width 130 height 14
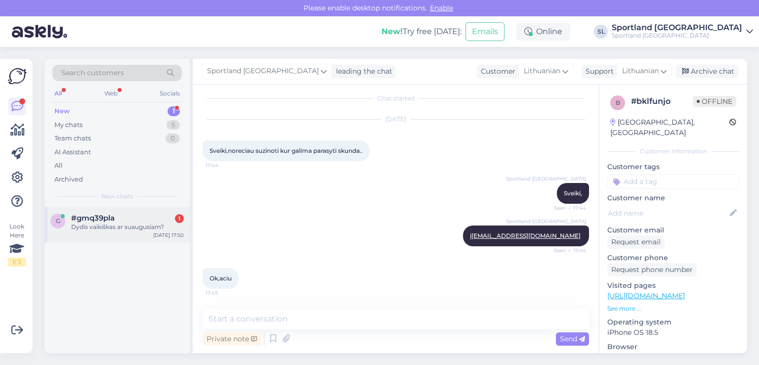
click at [129, 220] on div "#gmq39pla 1" at bounding box center [127, 218] width 113 height 9
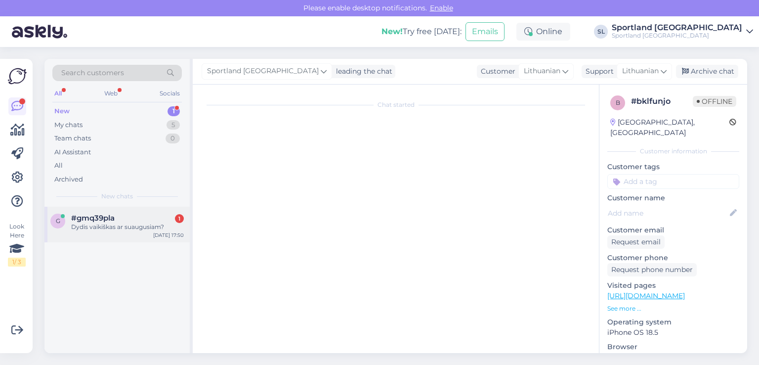
scroll to position [0, 0]
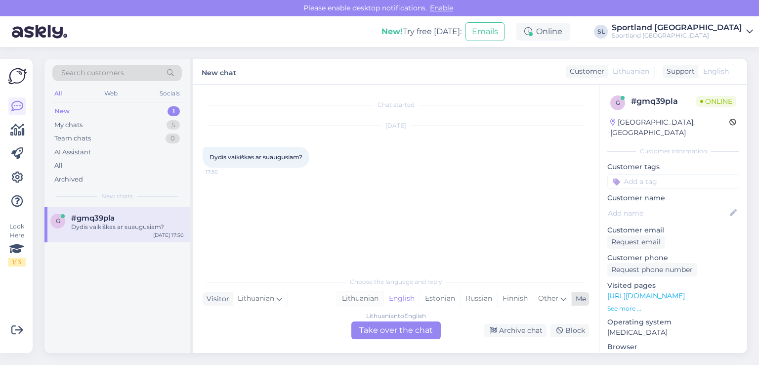
click at [368, 300] on div "Lithuanian" at bounding box center [360, 298] width 46 height 15
click at [381, 324] on div "Lithuanian to Lithuanian Take over the chat" at bounding box center [396, 330] width 89 height 18
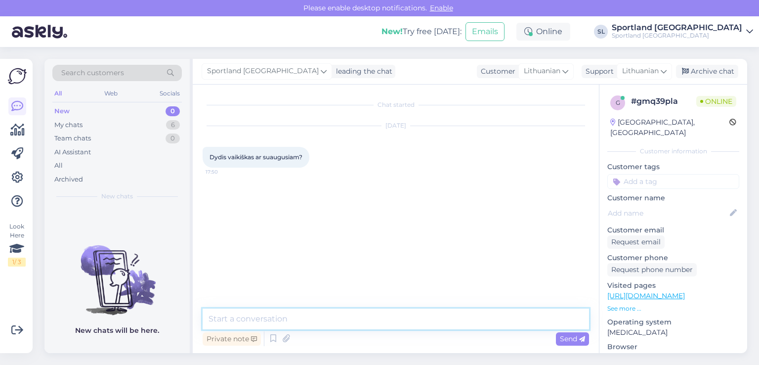
click at [362, 322] on textarea at bounding box center [396, 319] width 387 height 21
type textarea "Sveiki,"
type textarea "prašome nurodykite, kuri prekė domina?"
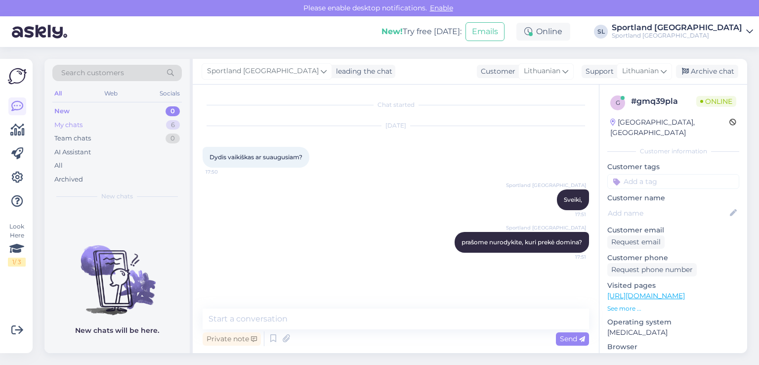
click at [91, 124] on div "My chats 6" at bounding box center [117, 125] width 130 height 14
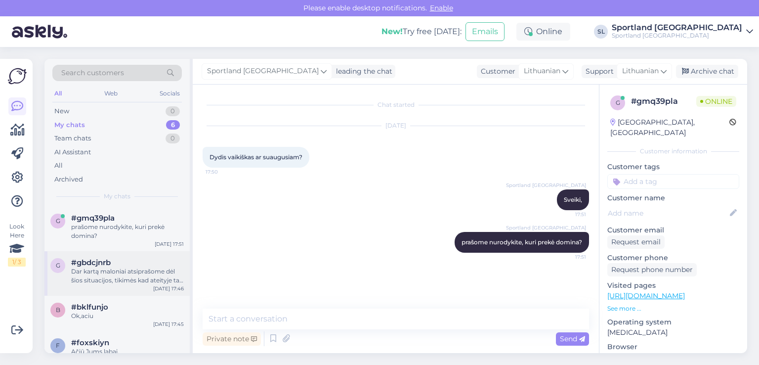
click at [135, 273] on div "Dar kartą maloniai atsiprašome dėl šios situacijos, tikimės kad ateityje tai da…" at bounding box center [127, 276] width 113 height 18
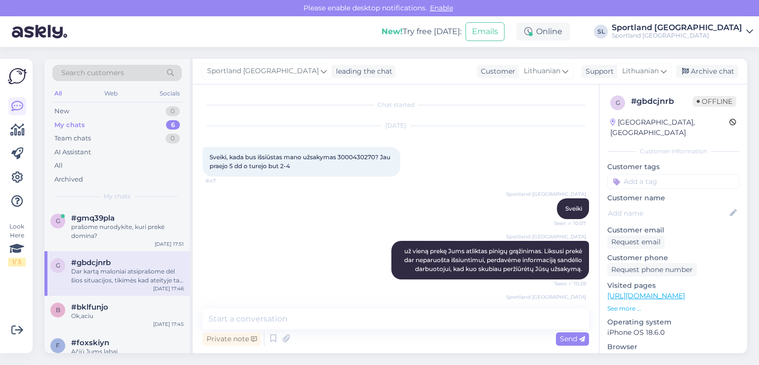
scroll to position [1284, 0]
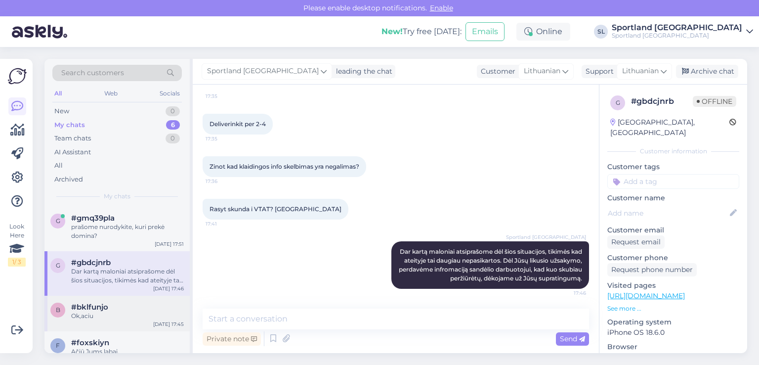
click at [131, 320] on div "b #bklfunjo Ok,aciu Aug 19 17:45" at bounding box center [116, 314] width 145 height 36
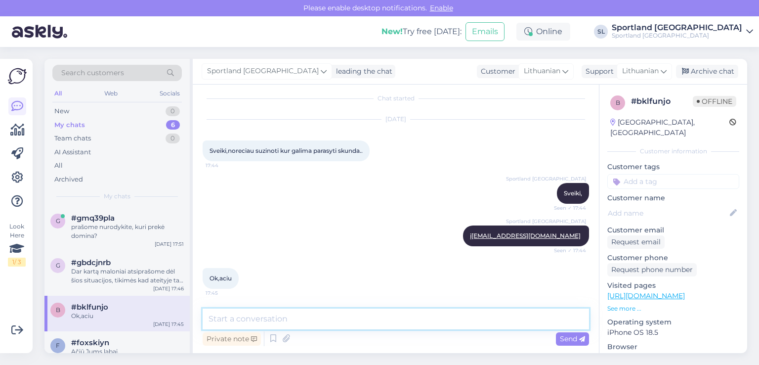
click at [338, 313] on textarea at bounding box center [396, 319] width 387 height 21
type textarea "G"
type textarea "H"
type textarea "Jei dar turėsite klausimų, maloniai į Juos atsakysime."
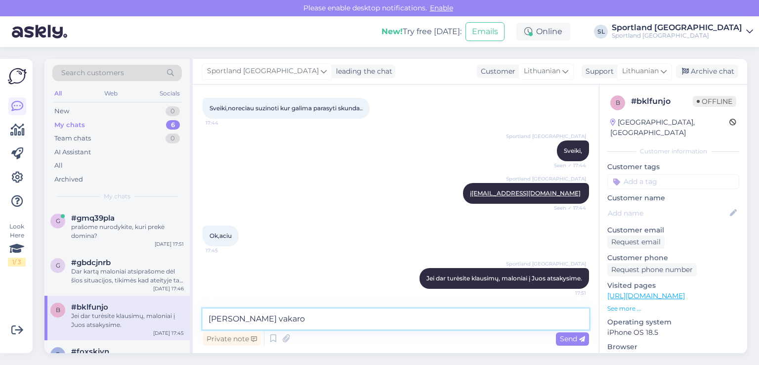
type textarea "Gero Jums vakaro!"
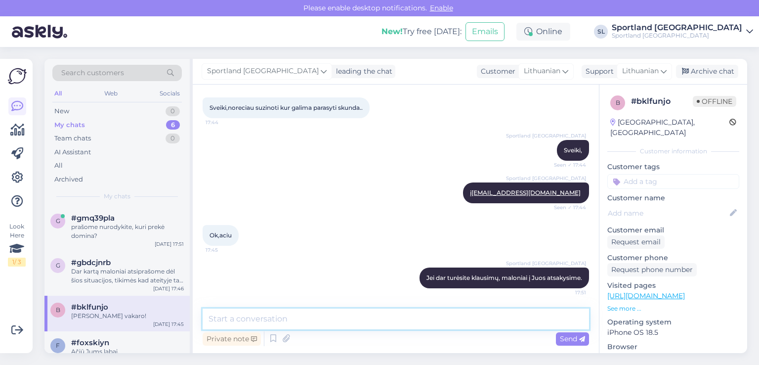
scroll to position [91, 0]
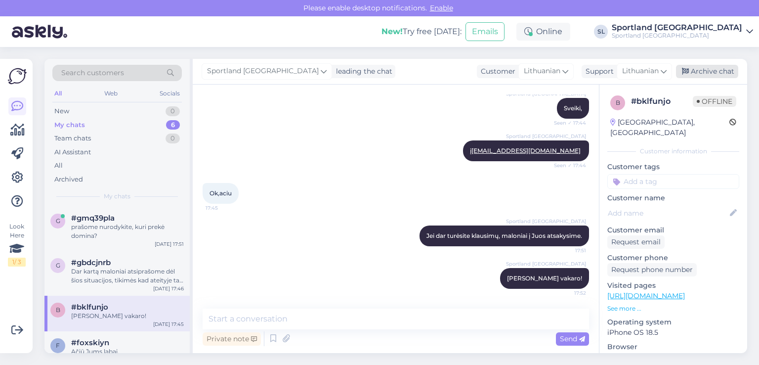
click at [725, 67] on div "Archive chat" at bounding box center [707, 71] width 62 height 13
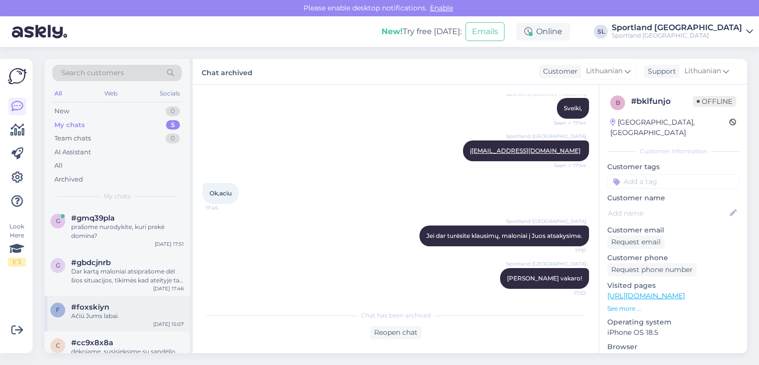
click at [103, 317] on div "Ačiū Jums labai." at bounding box center [127, 315] width 113 height 9
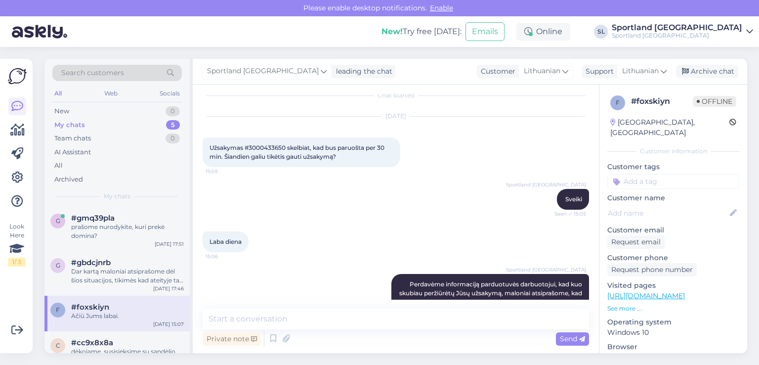
scroll to position [0, 0]
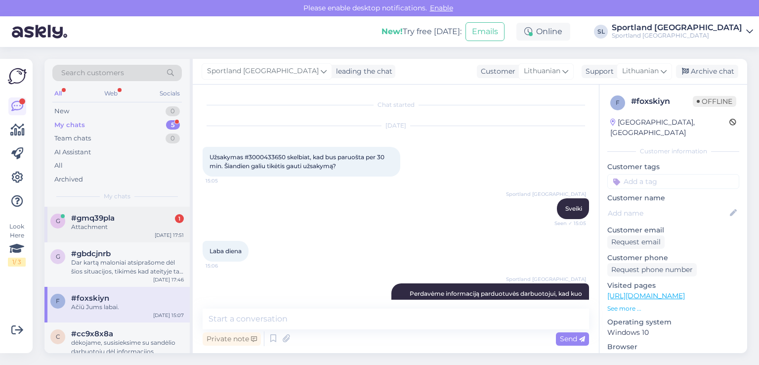
click at [117, 232] on div "g #gmq39pla 1 Attachment Aug 19 17:51" at bounding box center [116, 225] width 145 height 36
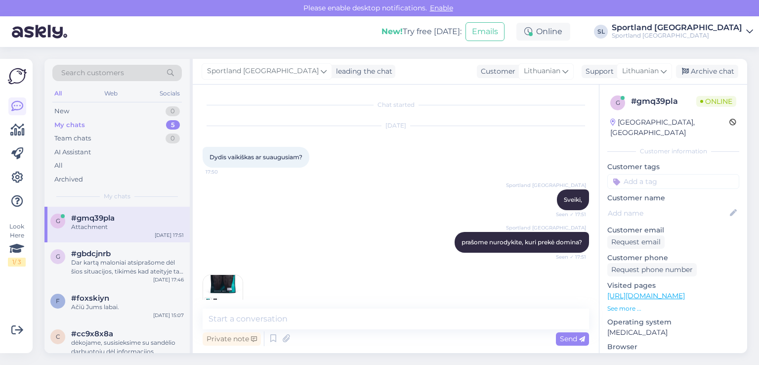
scroll to position [26, 0]
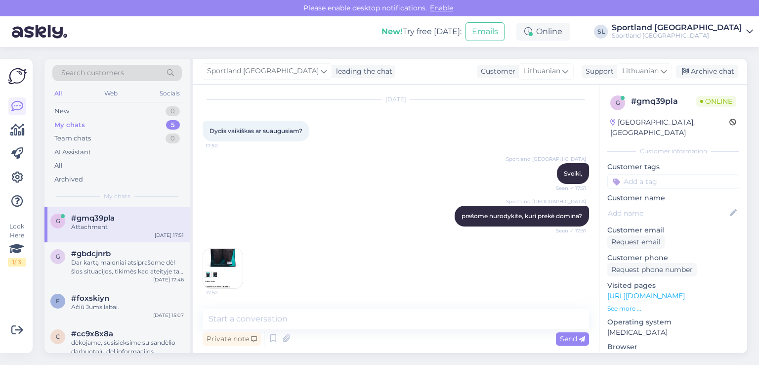
click at [217, 269] on img at bounding box center [223, 269] width 40 height 40
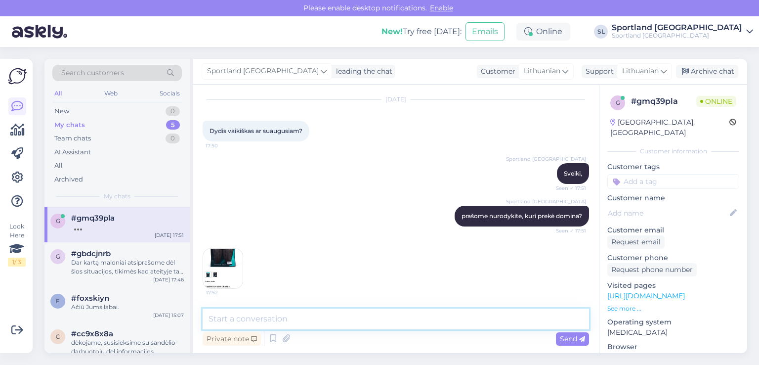
click at [310, 319] on textarea at bounding box center [396, 319] width 387 height 21
type textarea "T"
type textarea "tai yra suaugusių apsaugos"
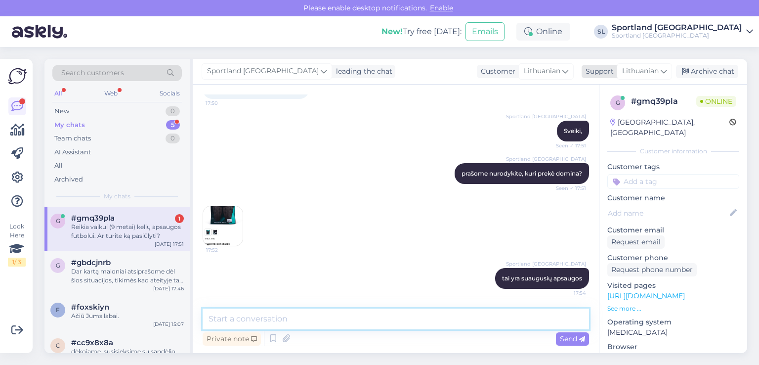
scroll to position [120, 0]
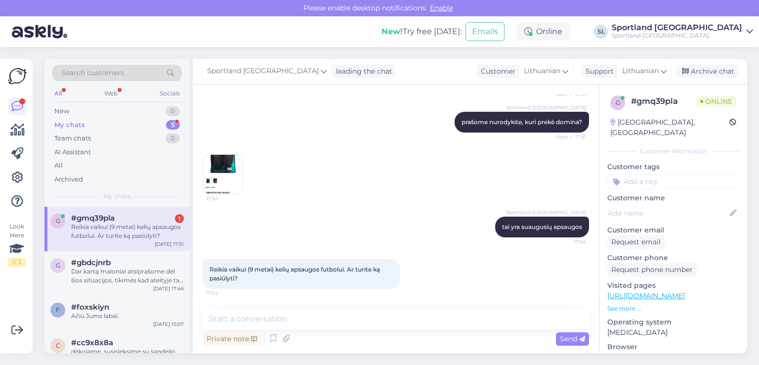
click at [127, 237] on div "Reikia vaikui (9 metai) kelių apsaugos futbolui. Ar turite ką pasiūlyti?" at bounding box center [127, 231] width 113 height 18
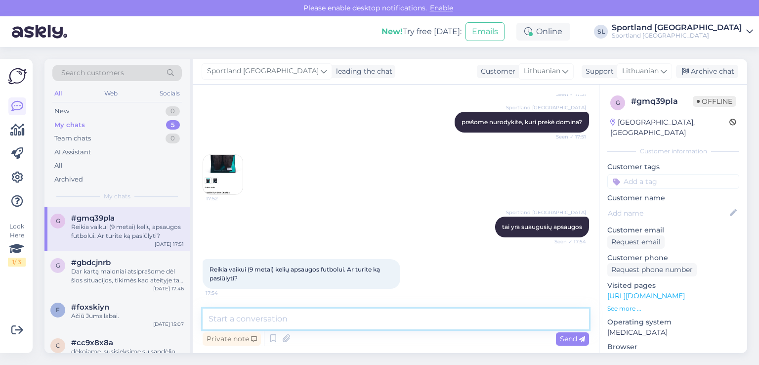
click at [297, 317] on textarea at bounding box center [396, 319] width 387 height 21
paste textarea "[URL][DOMAIN_NAME]"
type textarea "Pridedame nuorodą turimų vaikiškų futbolo apsaugų: [URL][DOMAIN_NAME]"
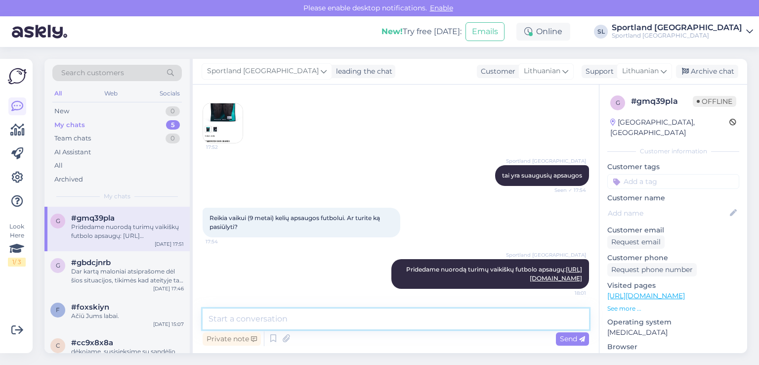
scroll to position [180, 0]
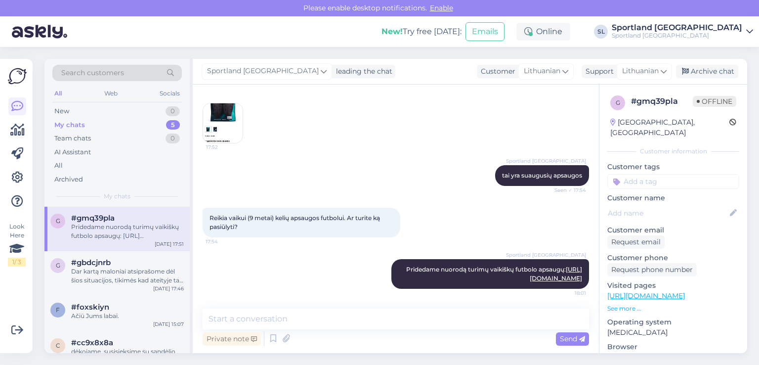
click at [83, 125] on div "My chats" at bounding box center [69, 125] width 31 height 10
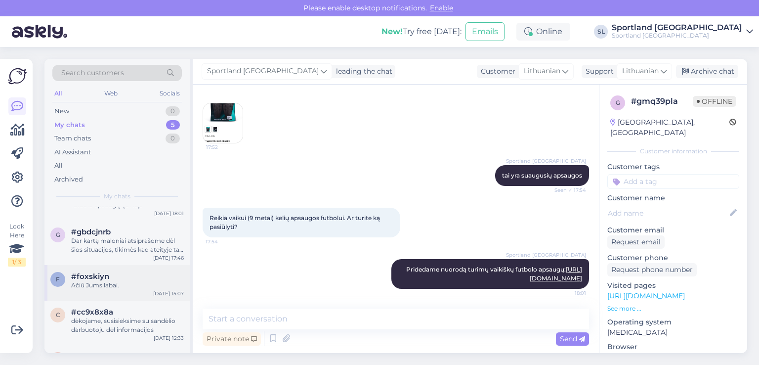
scroll to position [58, 0]
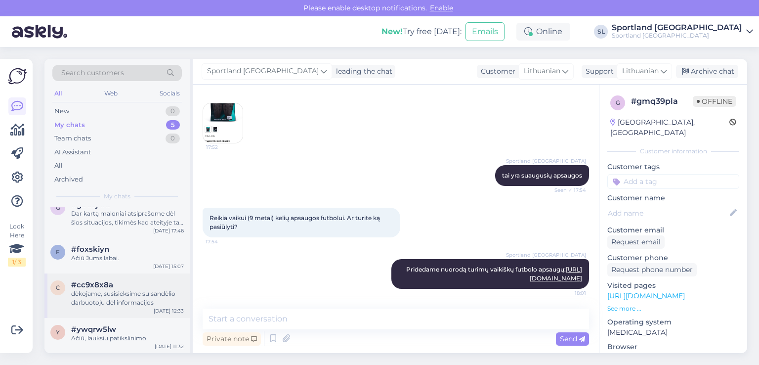
click at [100, 303] on div "dėkojame, susisieksime su sandėlio darbuotoju dėl informacijos" at bounding box center [127, 298] width 113 height 18
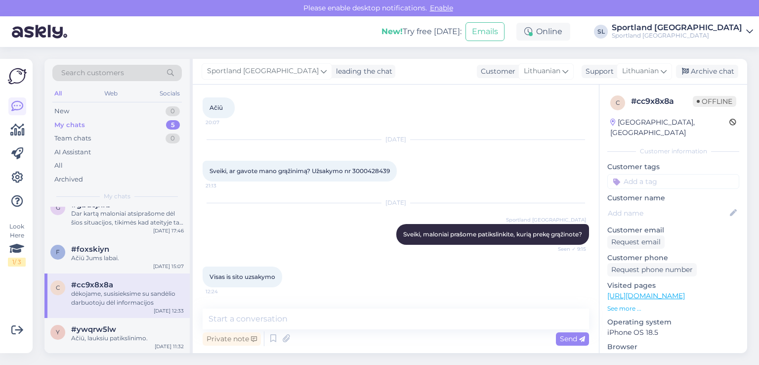
scroll to position [653, 0]
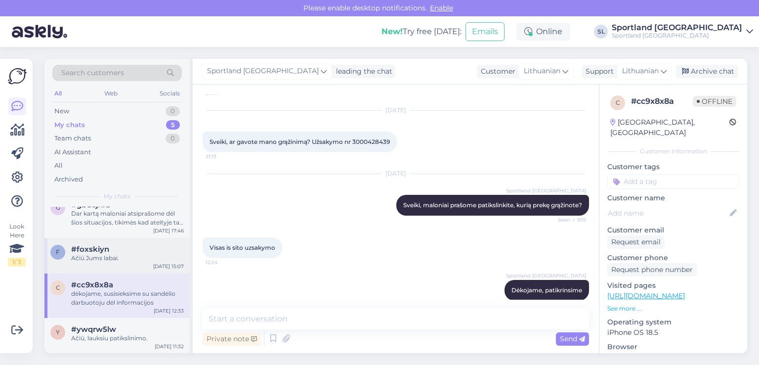
click at [122, 251] on div "#foxskiyn" at bounding box center [127, 249] width 113 height 9
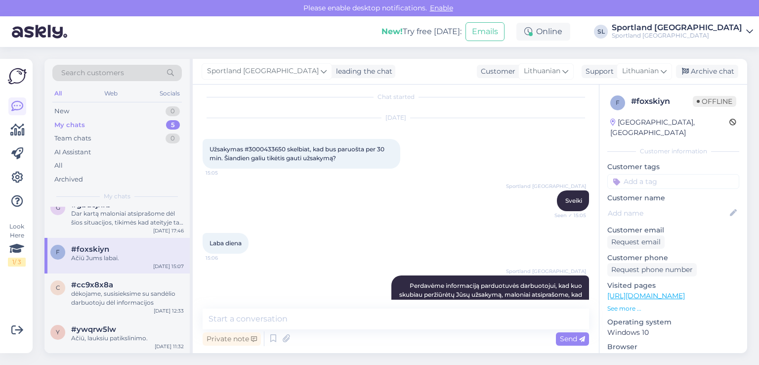
scroll to position [0, 0]
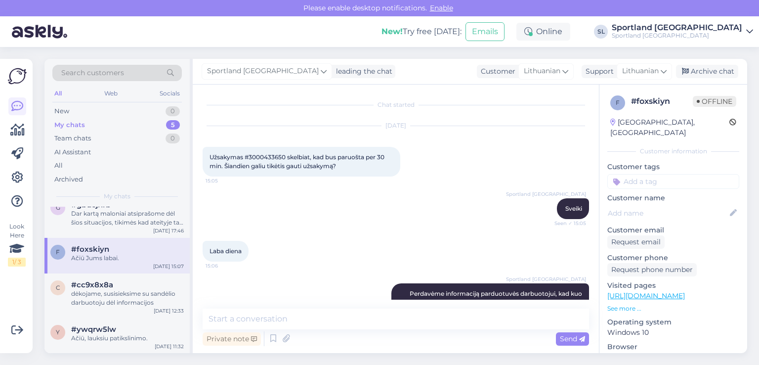
click at [268, 152] on div "Užsakymas #3000433650 skelbiat, kad bus paruošta per 30 min. Šiandien galiu tik…" at bounding box center [302, 162] width 198 height 30
click at [268, 155] on div "Užsakymas #3000433650 skelbiat, kad bus paruošta per 30 min. Šiandien galiu tik…" at bounding box center [302, 162] width 198 height 30
copy span "3000433650"
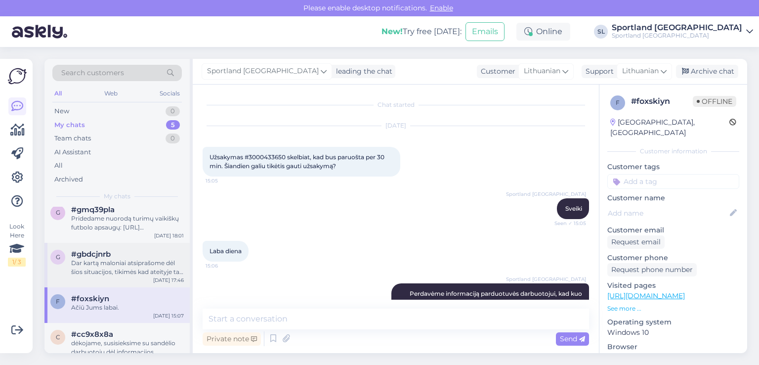
click at [121, 262] on div "Dar kartą maloniai atsiprašome dėl šios situacijos, tikimės kad ateityje tai da…" at bounding box center [127, 268] width 113 height 18
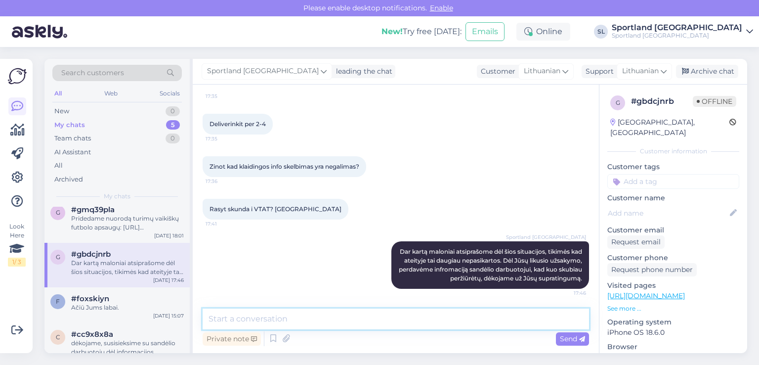
click at [271, 318] on textarea at bounding box center [396, 319] width 387 height 21
type textarea "G"
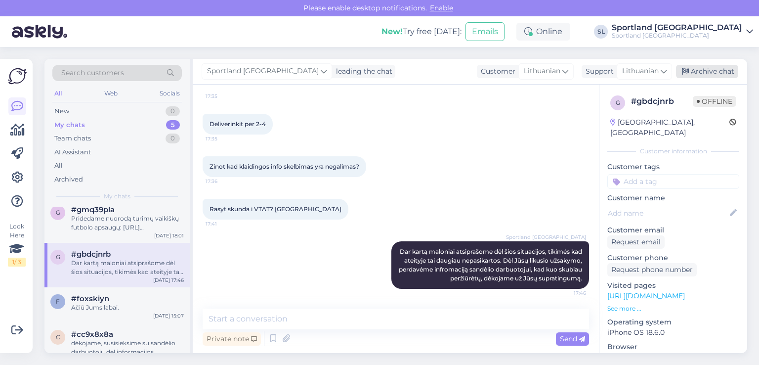
click at [702, 70] on div "Archive chat" at bounding box center [707, 71] width 62 height 13
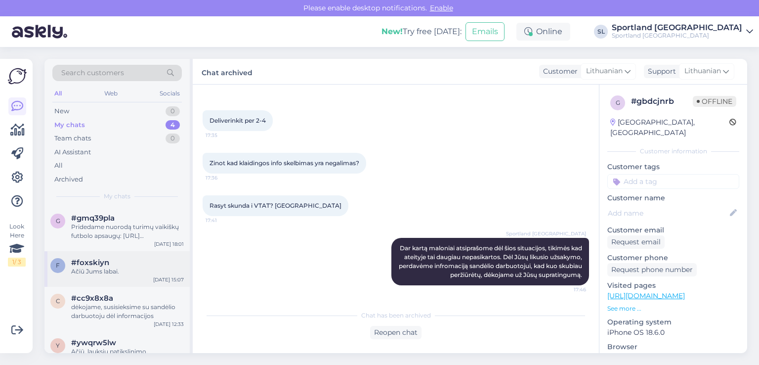
click at [127, 270] on div "Ačiū Jums labai." at bounding box center [127, 271] width 113 height 9
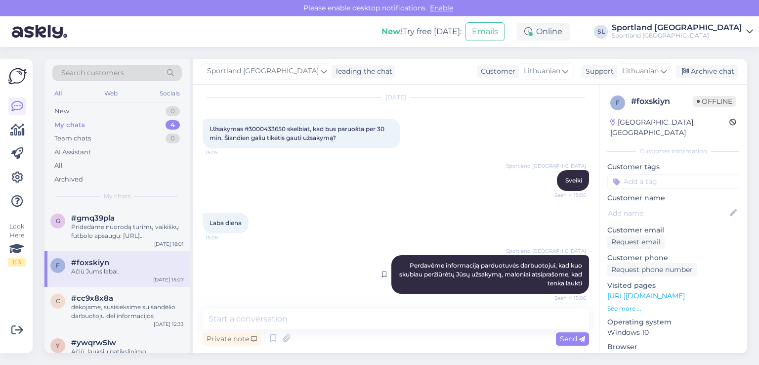
scroll to position [76, 0]
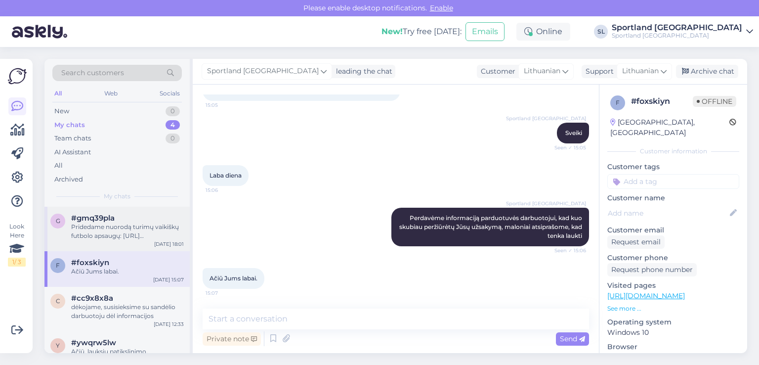
click at [105, 236] on div "Pridedame nuorodą turimų vaikiškų futbolo apsaugų: [URL][DOMAIN_NAME]" at bounding box center [127, 231] width 113 height 18
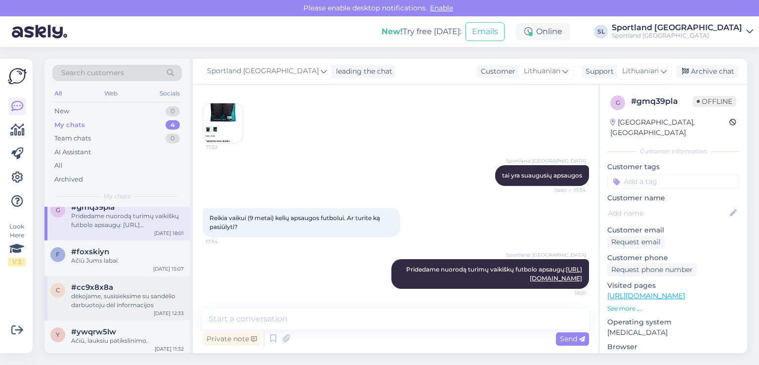
scroll to position [14, 0]
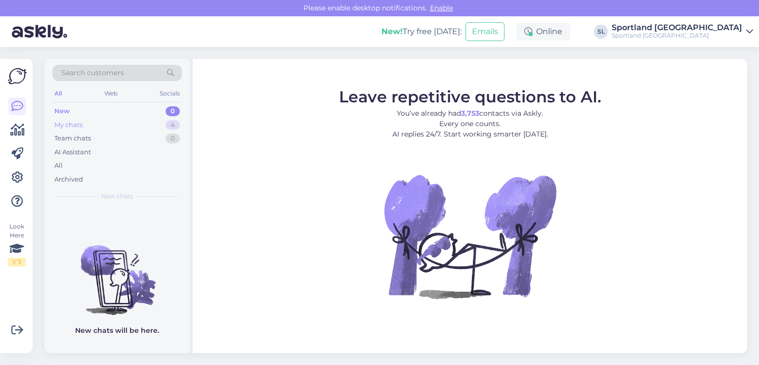
click at [73, 124] on div "My chats" at bounding box center [68, 125] width 28 height 10
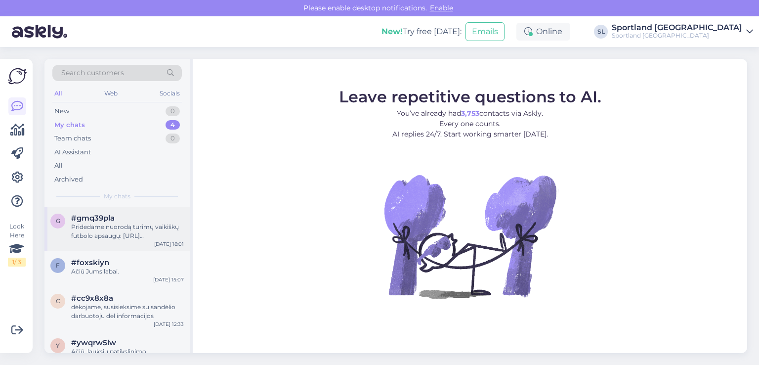
scroll to position [14, 0]
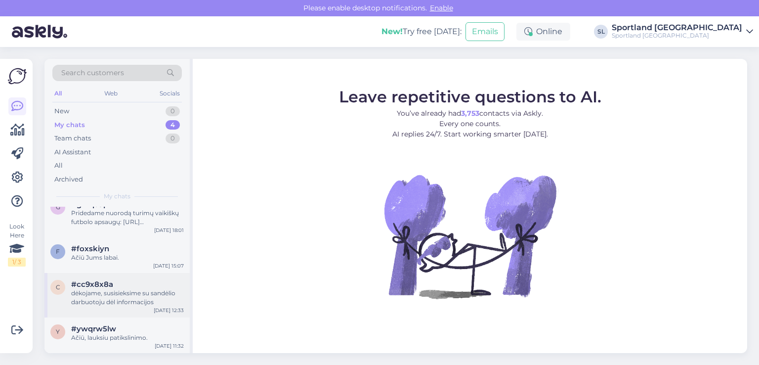
click at [112, 301] on div "dėkojame, susisieksime su sandėlio darbuotoju dėl informacijos" at bounding box center [127, 298] width 113 height 18
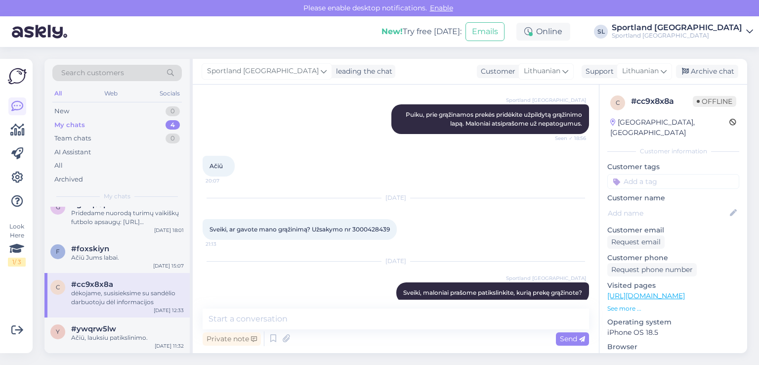
scroll to position [604, 0]
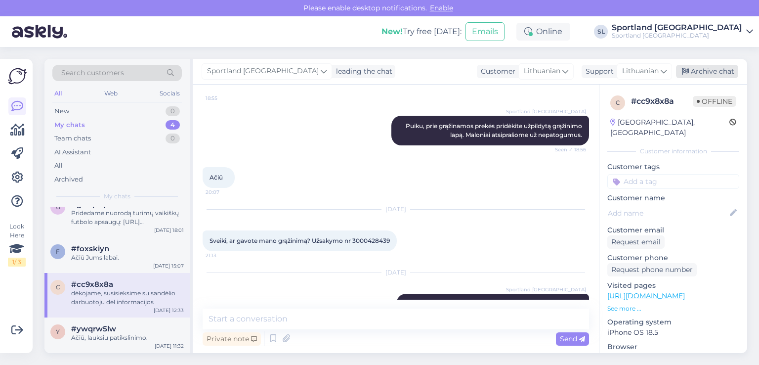
click at [695, 69] on div "Archive chat" at bounding box center [707, 71] width 62 height 13
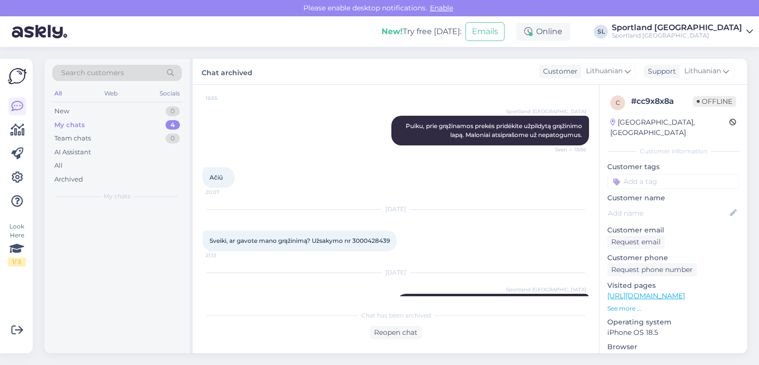
scroll to position [0, 0]
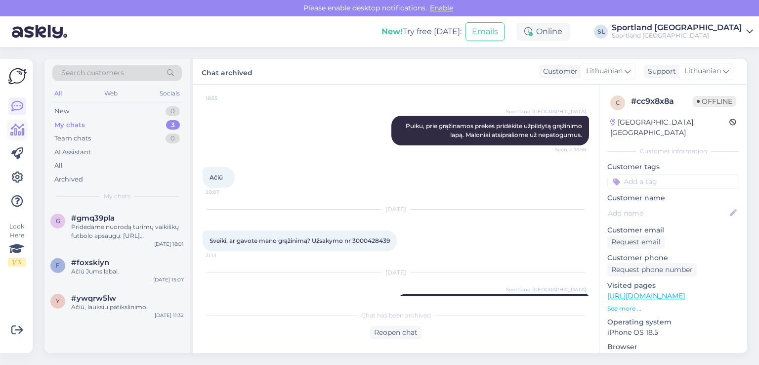
click at [16, 127] on icon at bounding box center [17, 130] width 14 height 12
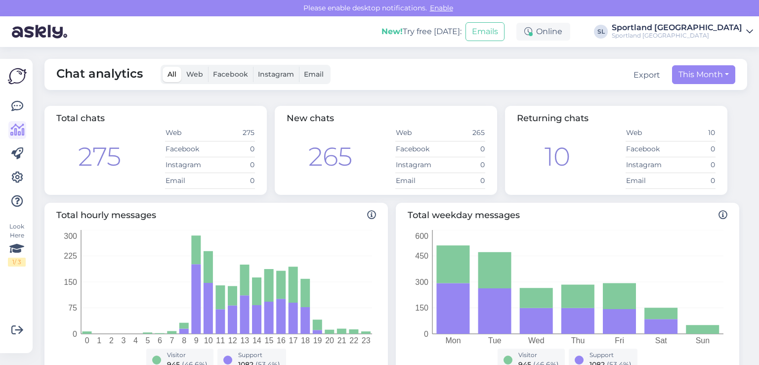
click at [8, 107] on div "Look Here 1 / 3" at bounding box center [17, 206] width 19 height 278
click at [16, 107] on icon at bounding box center [17, 106] width 12 height 12
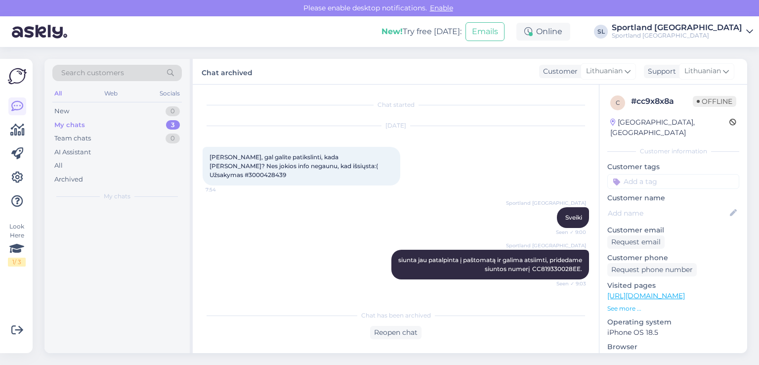
scroll to position [854, 0]
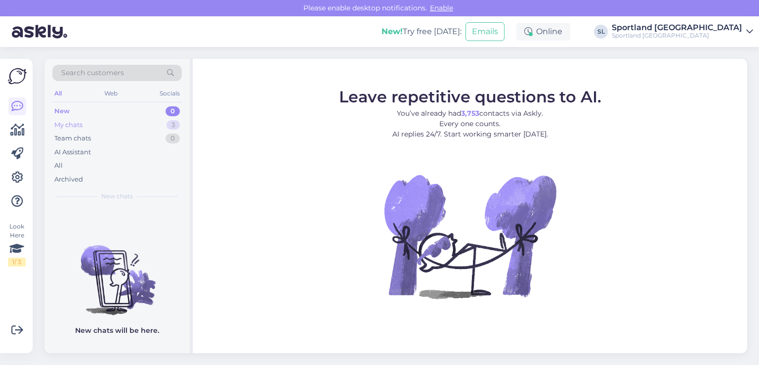
click at [78, 127] on div "My chats" at bounding box center [68, 125] width 28 height 10
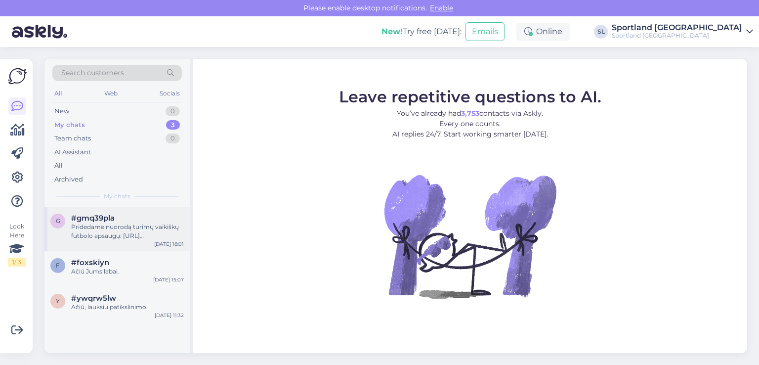
click at [111, 224] on div "Pridedame nuorodą turimų vaikiškų futbolo apsaugų: [URL][DOMAIN_NAME]" at bounding box center [127, 231] width 113 height 18
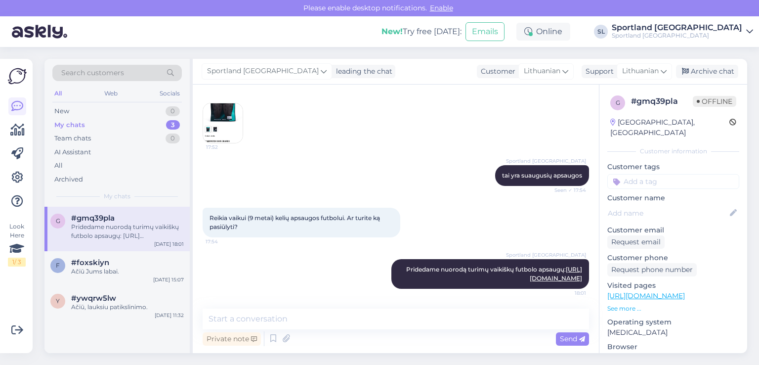
scroll to position [180, 0]
click at [700, 69] on div "Archive chat" at bounding box center [707, 71] width 62 height 13
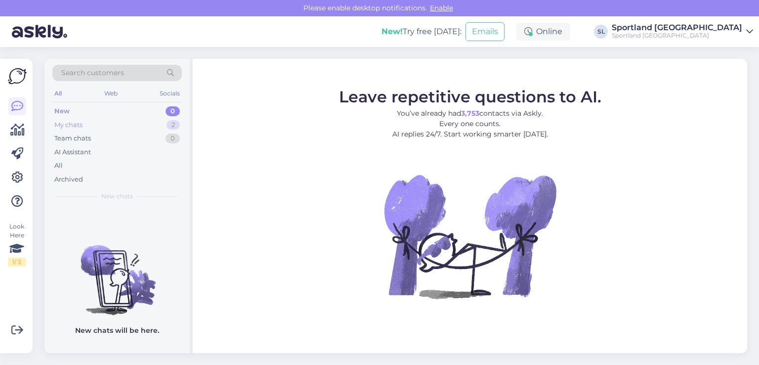
click at [110, 123] on div "My chats 2" at bounding box center [117, 125] width 130 height 14
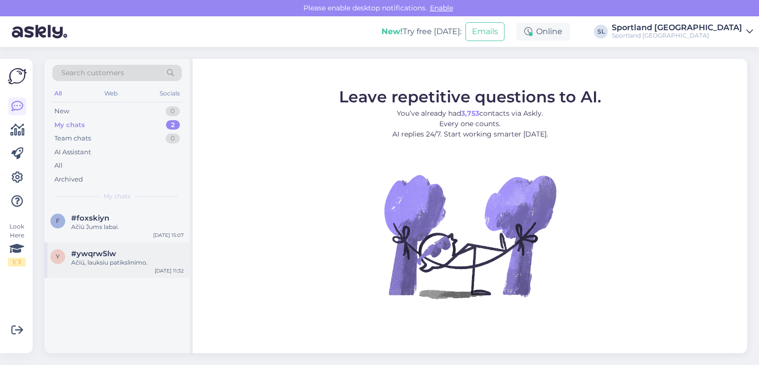
click at [99, 256] on span "#ywqrw5lw" at bounding box center [93, 253] width 45 height 9
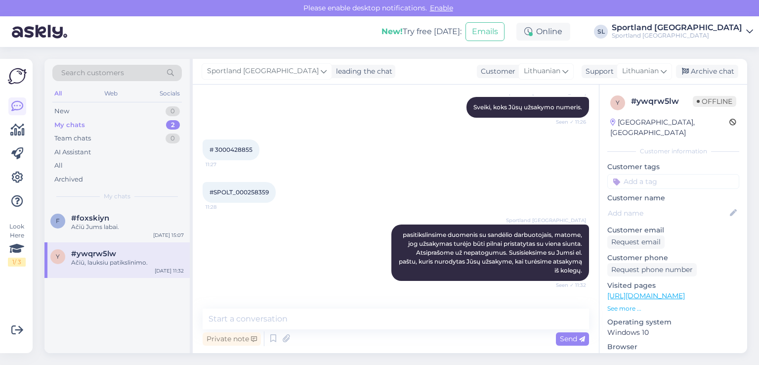
scroll to position [517, 0]
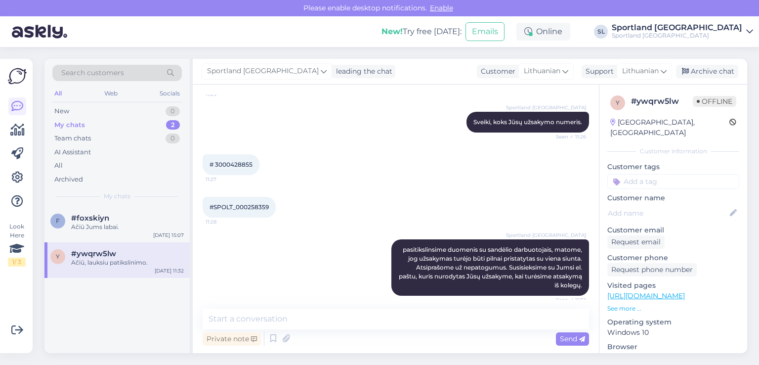
click at [228, 162] on span "# 3000428855" at bounding box center [231, 164] width 43 height 7
copy div "3000428855 11:27"
click at [73, 112] on div "New 1" at bounding box center [117, 111] width 130 height 14
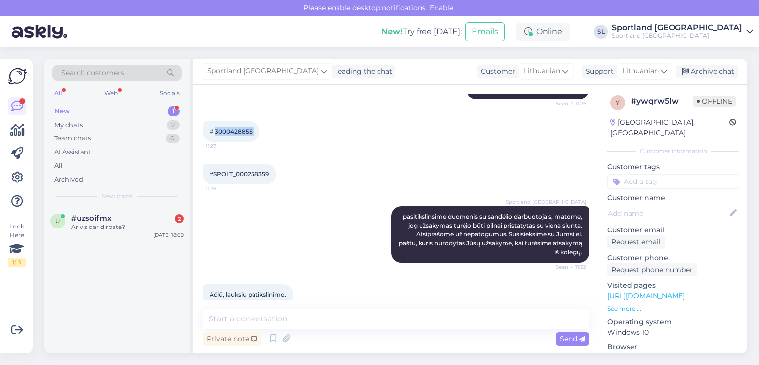
scroll to position [566, 0]
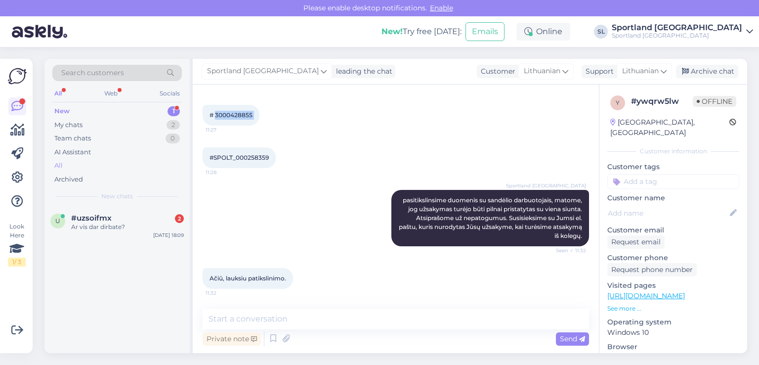
click at [90, 163] on div "All" at bounding box center [117, 166] width 130 height 14
